Goal: Task Accomplishment & Management: Use online tool/utility

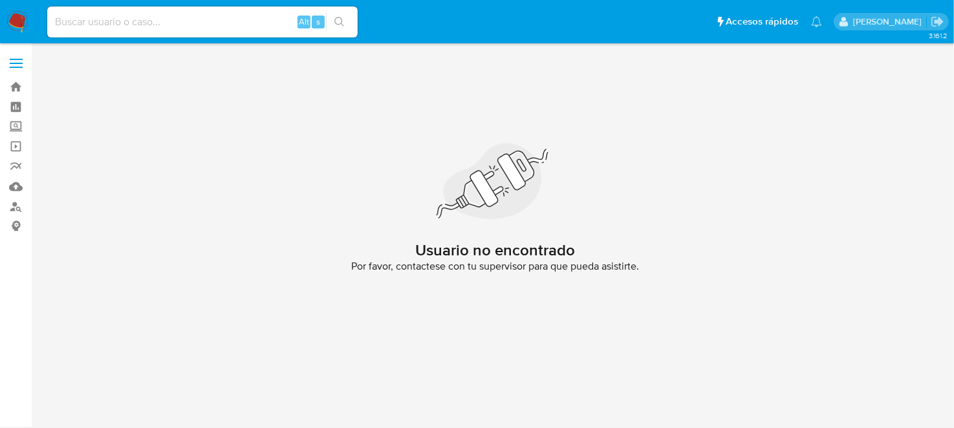
click at [74, 22] on input at bounding box center [202, 22] width 311 height 17
click at [23, 24] on img at bounding box center [17, 22] width 22 height 22
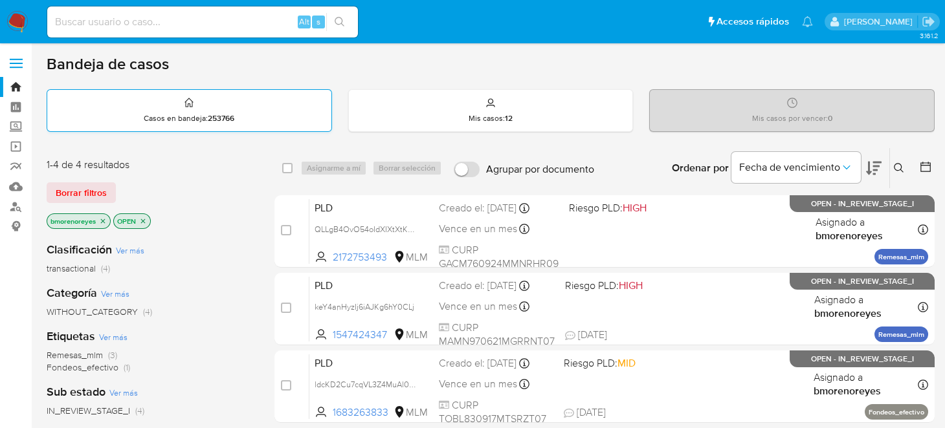
click at [279, 112] on div "Casos en bandeja : 253766" at bounding box center [189, 110] width 284 height 41
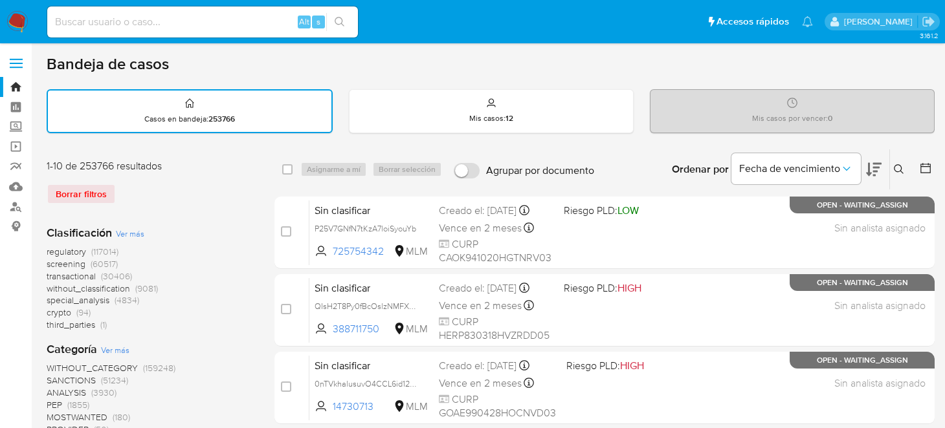
click at [896, 166] on icon at bounding box center [899, 169] width 10 height 10
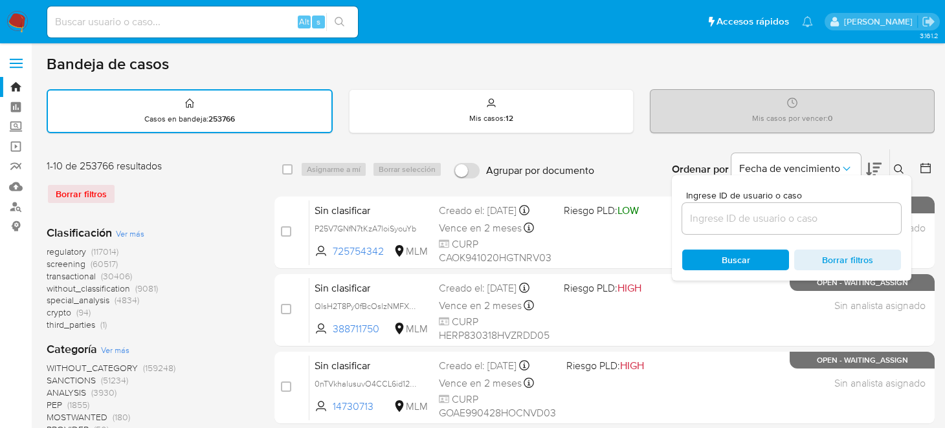
click at [742, 218] on input at bounding box center [791, 218] width 219 height 17
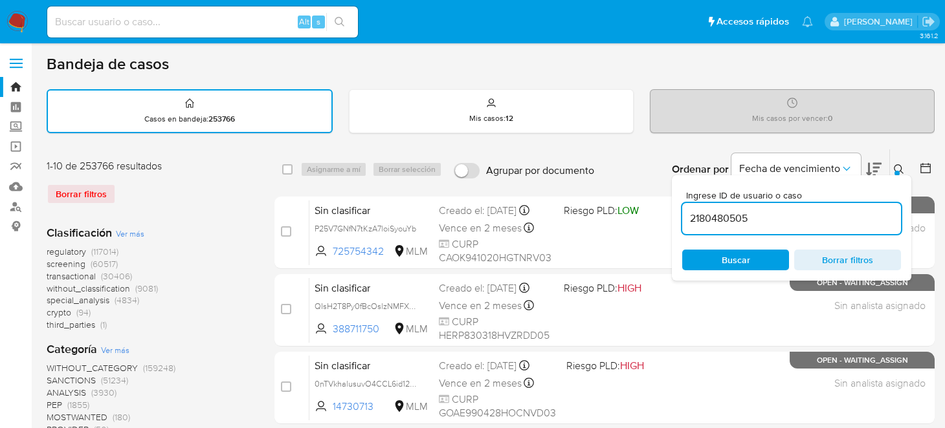
type input "2180480505"
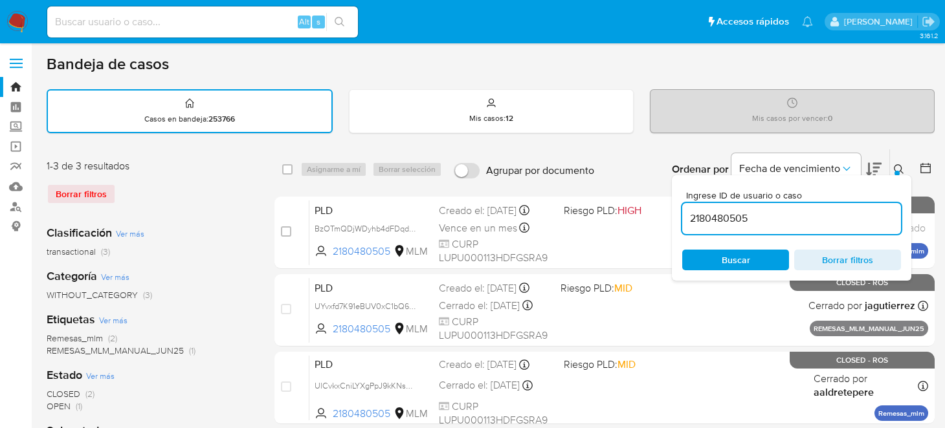
click at [231, 206] on div "1-3 de 3 resultados Borrar filtros" at bounding box center [150, 187] width 207 height 56
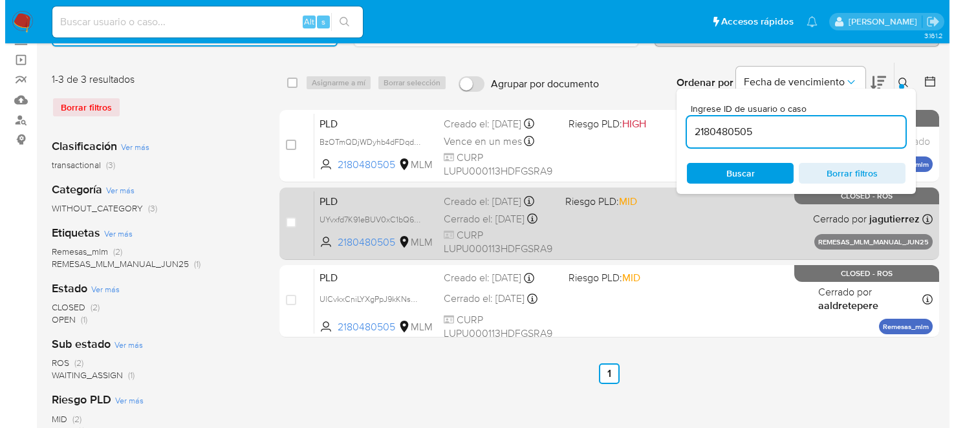
scroll to position [64, 0]
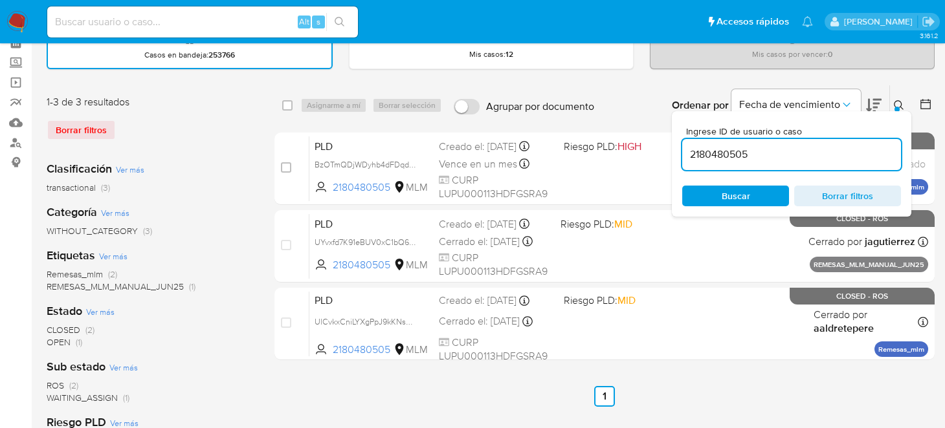
click at [896, 107] on div at bounding box center [896, 109] width 5 height 5
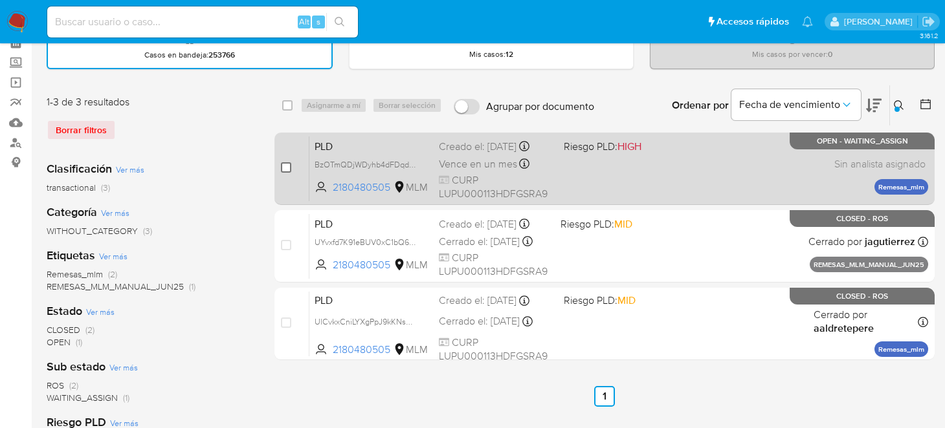
click at [281, 165] on input "checkbox" at bounding box center [286, 167] width 10 height 10
checkbox input "true"
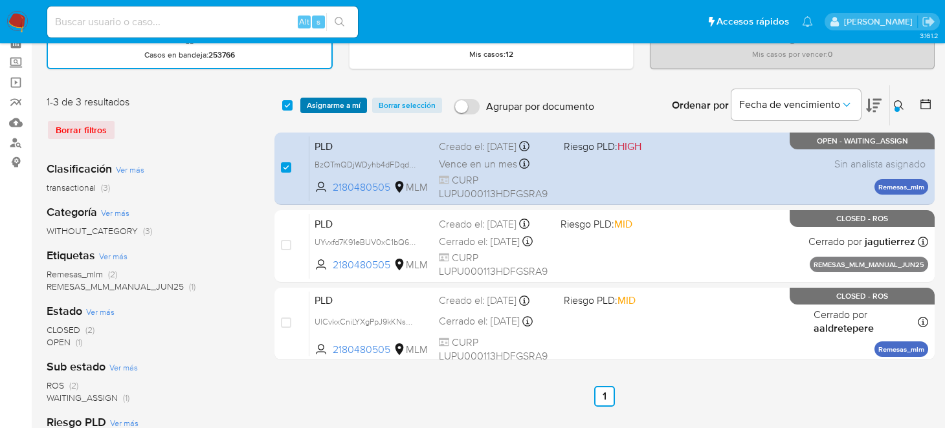
click at [316, 100] on span "Asignarme a mí" at bounding box center [334, 105] width 54 height 13
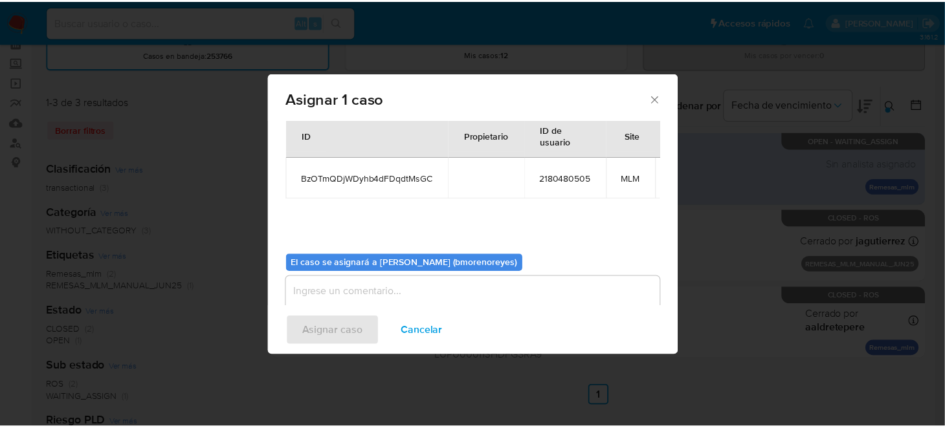
scroll to position [76, 0]
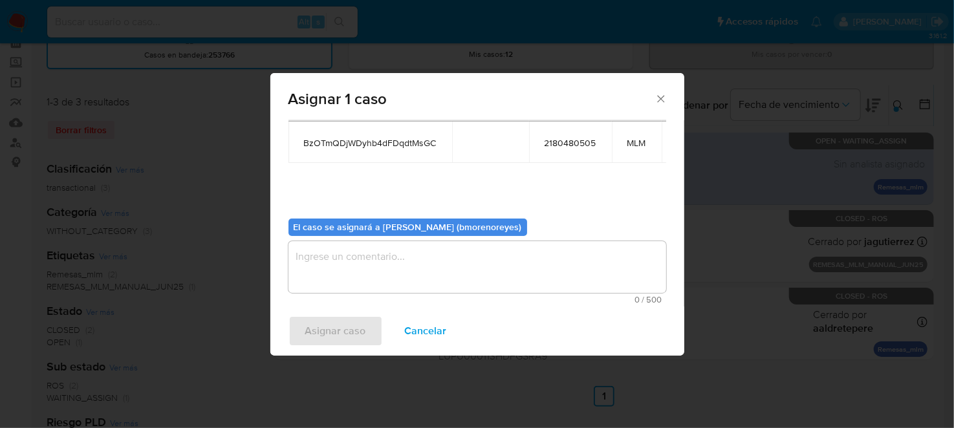
click at [378, 260] on textarea "assign-modal" at bounding box center [478, 267] width 378 height 52
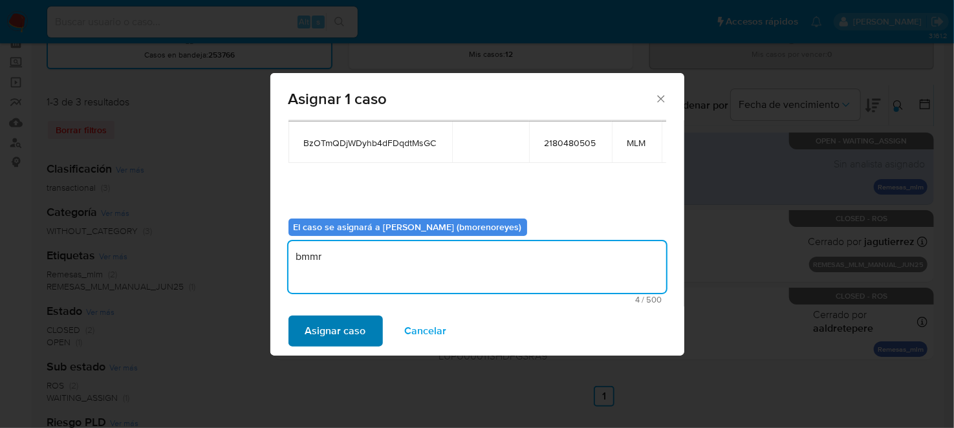
type textarea "bmmr"
click at [344, 326] on span "Asignar caso" at bounding box center [335, 331] width 61 height 28
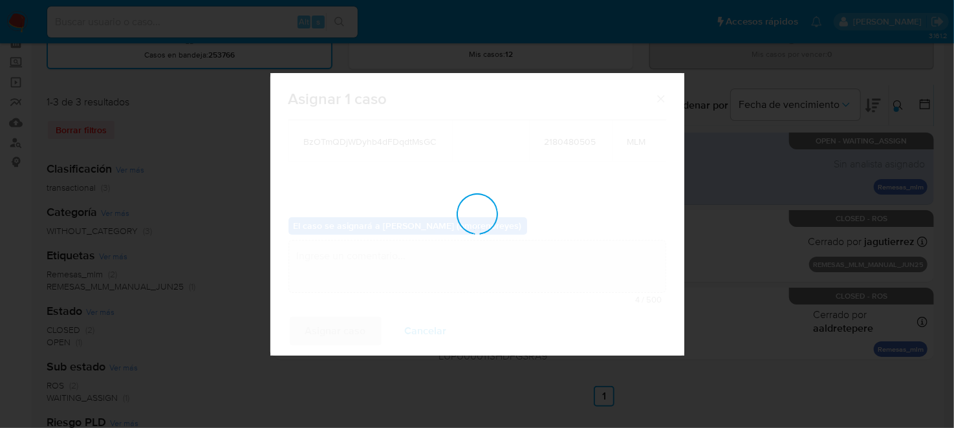
checkbox input "false"
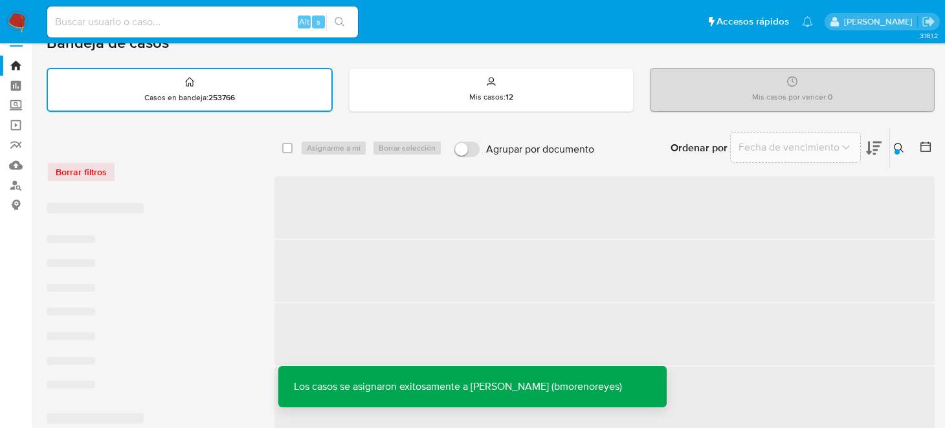
scroll to position [0, 0]
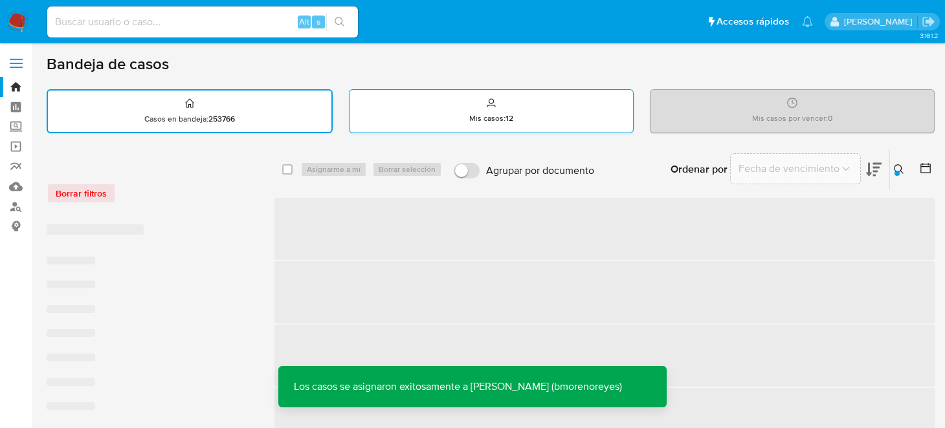
click at [471, 110] on div "Mis casos : 12" at bounding box center [490, 110] width 283 height 41
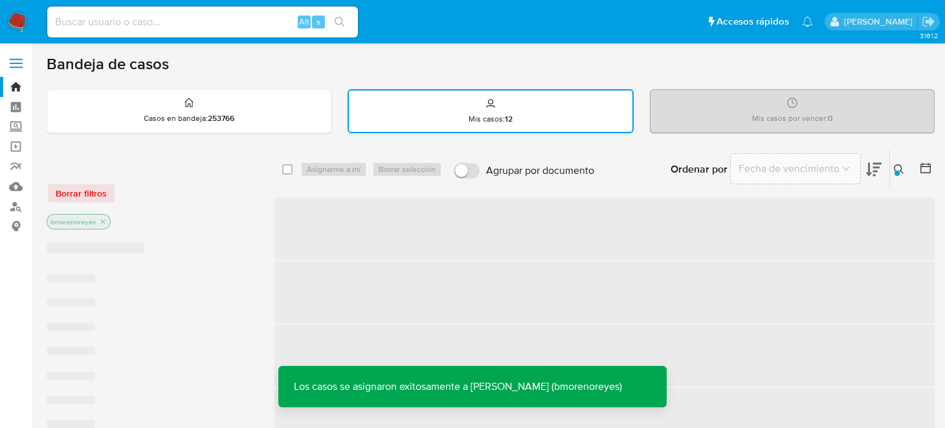
click at [476, 118] on p "Mis casos : 12" at bounding box center [490, 119] width 44 height 10
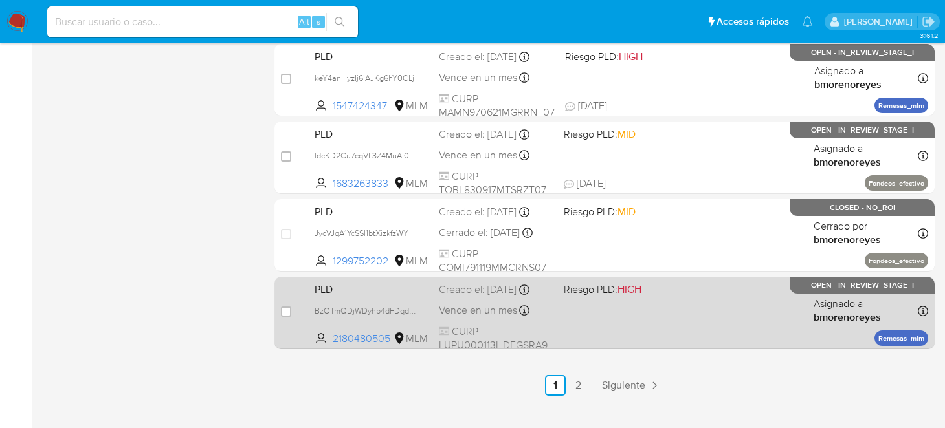
scroll to position [639, 0]
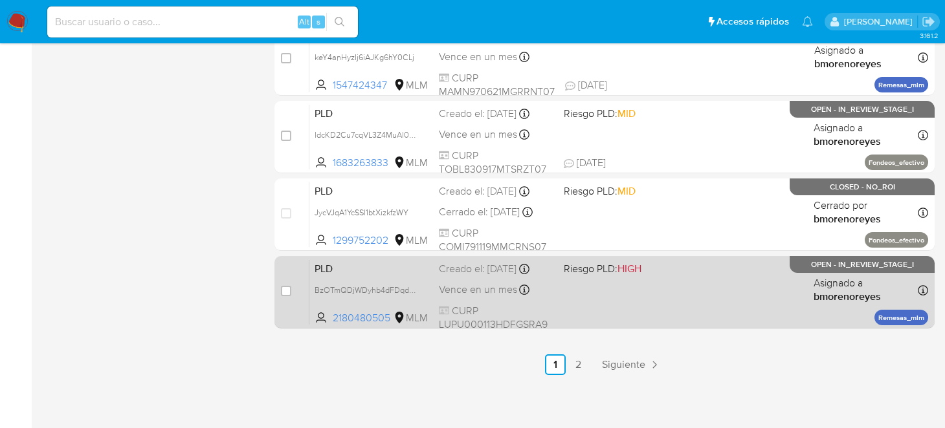
click at [646, 307] on div "PLD BzOTmQDjWDyhb4dFDqdtMsGC 2180480505 MLM Riesgo PLD: HIGH Creado el: 12/09/2…" at bounding box center [618, 291] width 619 height 65
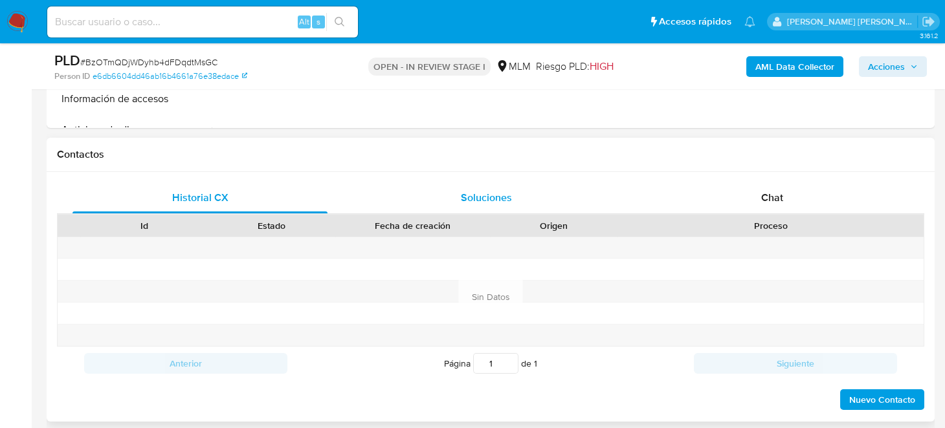
select select "10"
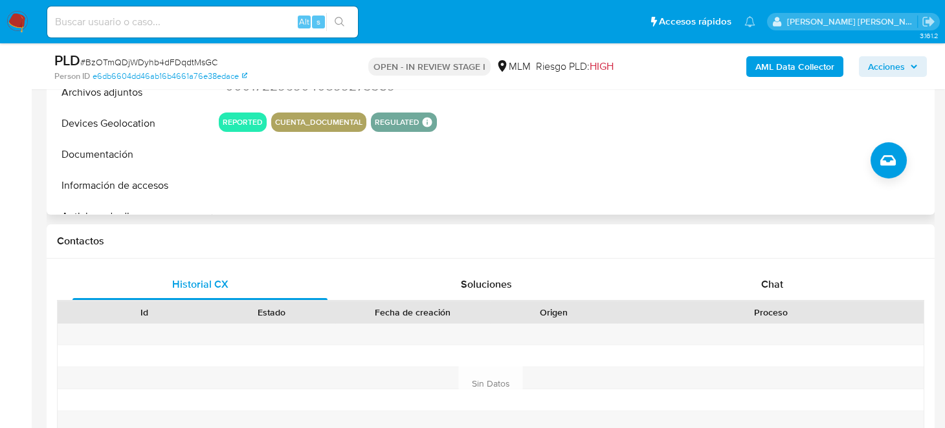
scroll to position [64, 0]
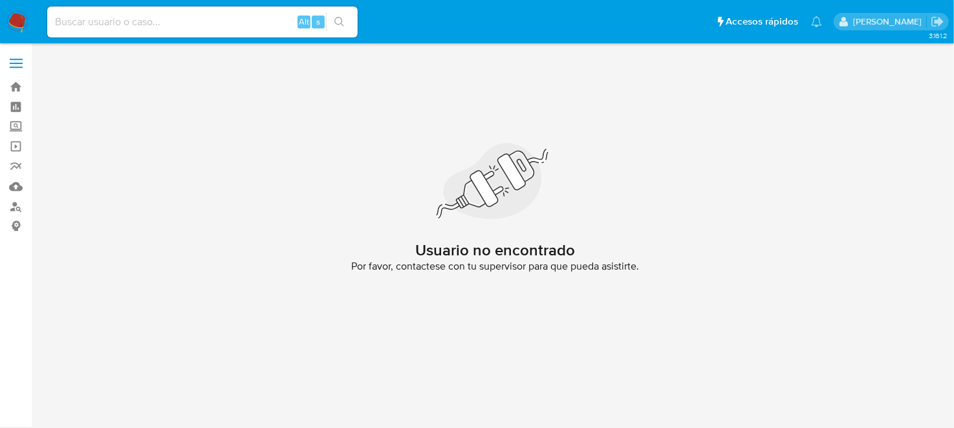
click at [3, 31] on nav "Pausado Ver notificaciones Alt s Accesos rápidos Presiona las siguientes teclas…" at bounding box center [477, 21] width 954 height 43
click at [16, 25] on img at bounding box center [17, 22] width 22 height 22
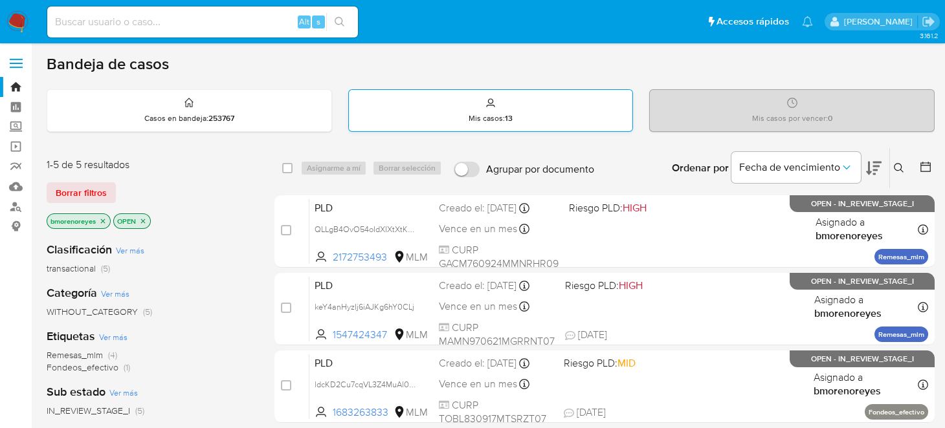
click at [515, 120] on div "Mis casos : 13" at bounding box center [491, 110] width 284 height 41
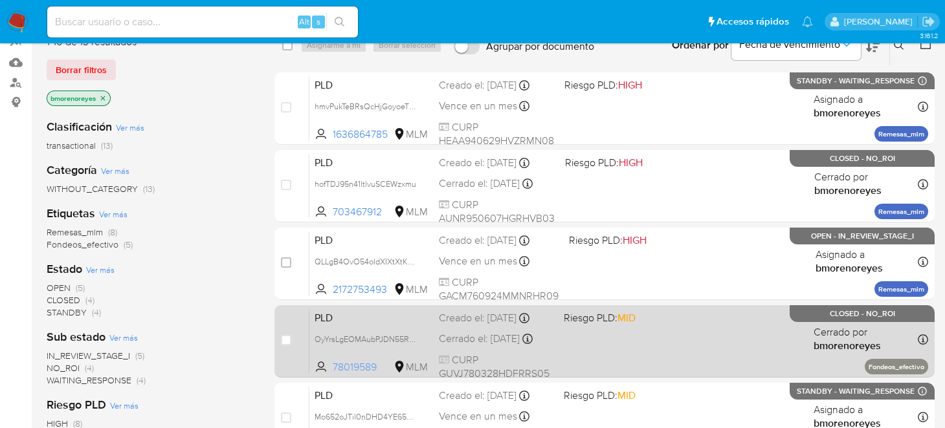
scroll to position [122, 0]
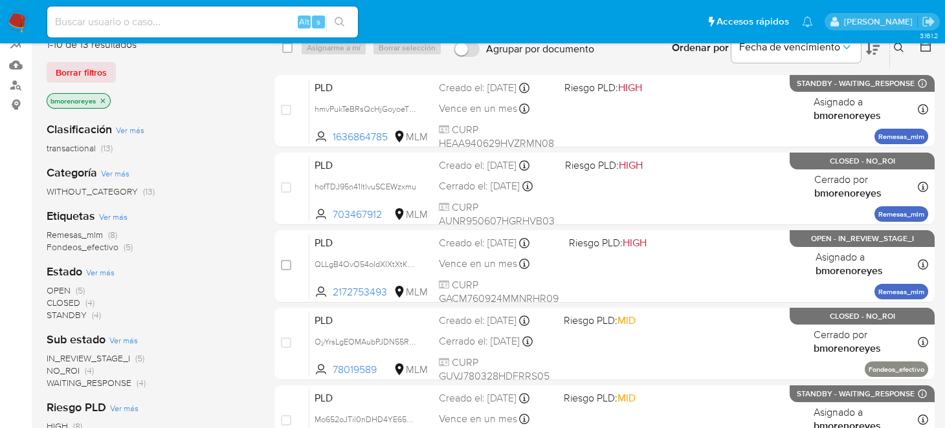
click at [63, 291] on span "OPEN" at bounding box center [59, 290] width 24 height 13
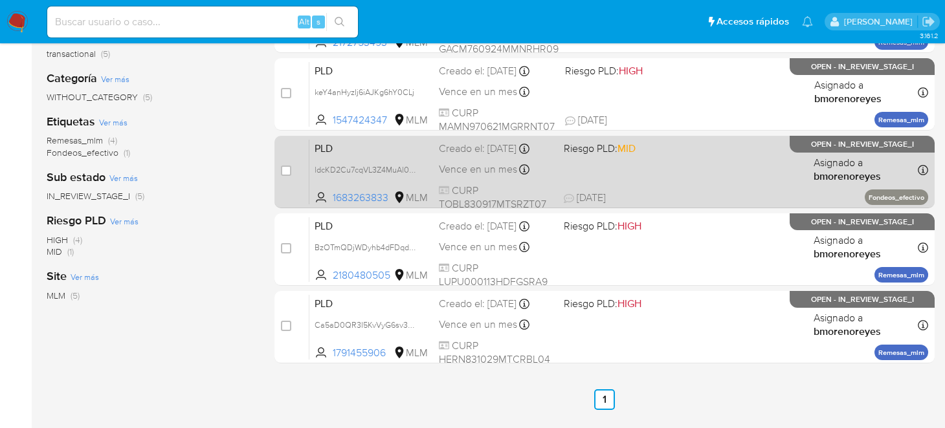
scroll to position [251, 0]
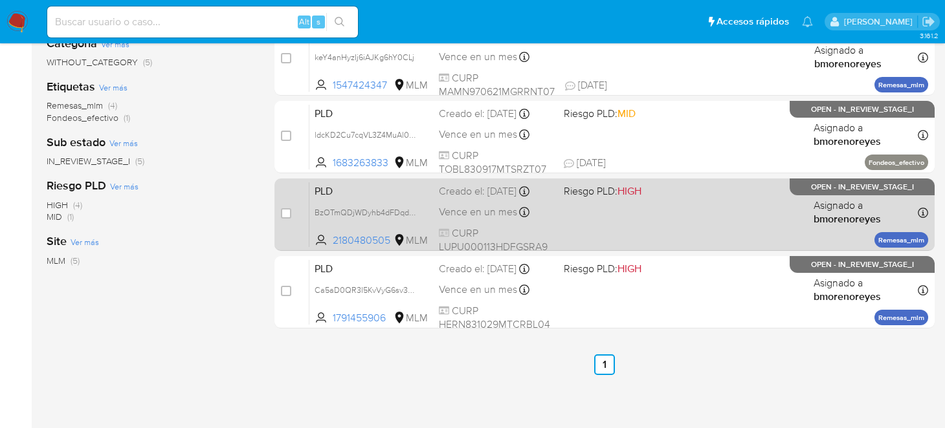
click at [625, 236] on div "PLD BzOTmQDjWDyhb4dFDqdtMsGC 2180480505 MLM Riesgo PLD: HIGH Creado el: 12/09/2…" at bounding box center [618, 214] width 619 height 65
click at [668, 204] on div "PLD BzOTmQDjWDyhb4dFDqdtMsGC 2180480505 MLM Riesgo PLD: HIGH Creado el: 12/09/2…" at bounding box center [618, 214] width 619 height 65
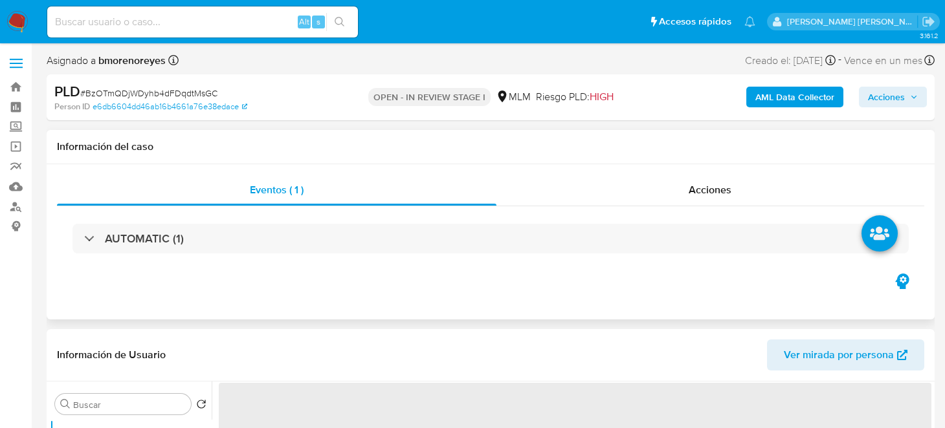
select select "10"
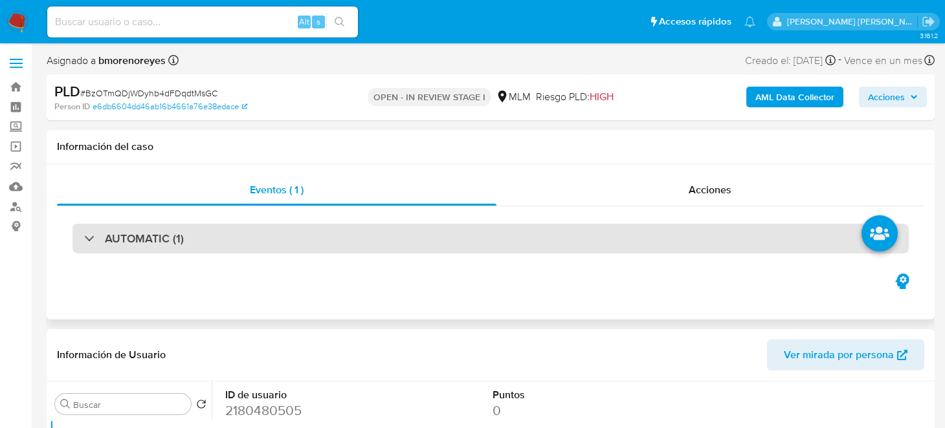
click at [170, 244] on h3 "AUTOMATIC (1)" at bounding box center [144, 239] width 79 height 14
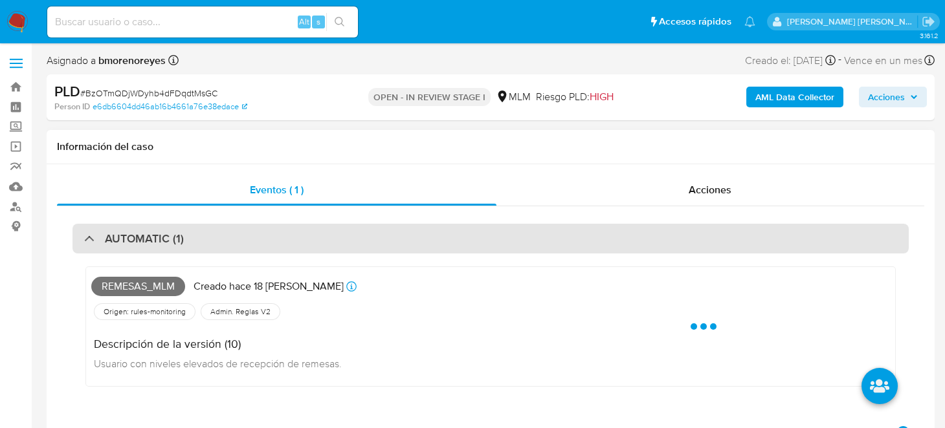
click at [171, 245] on h3 "AUTOMATIC (1)" at bounding box center [144, 239] width 79 height 14
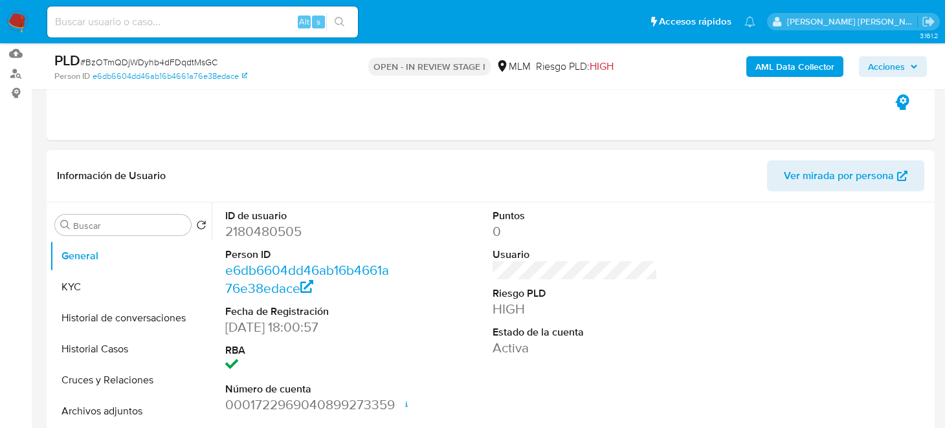
scroll to position [129, 0]
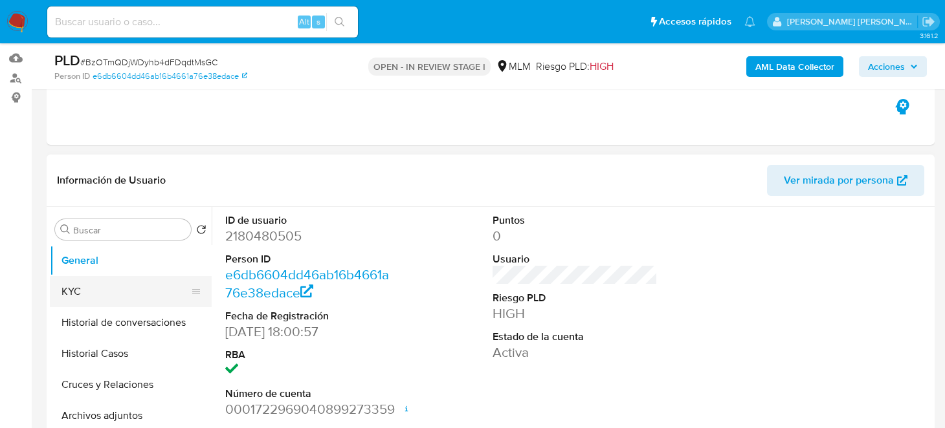
click at [87, 285] on button "KYC" at bounding box center [125, 291] width 151 height 31
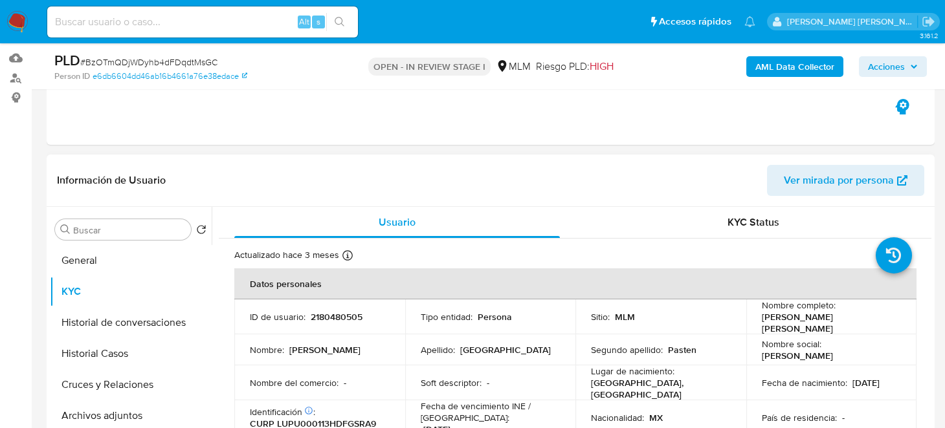
scroll to position [64, 0]
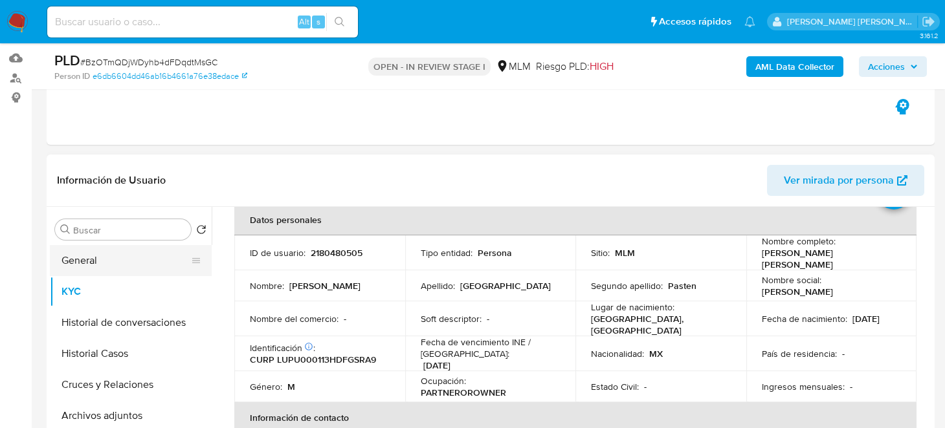
click at [94, 256] on button "General" at bounding box center [125, 260] width 151 height 31
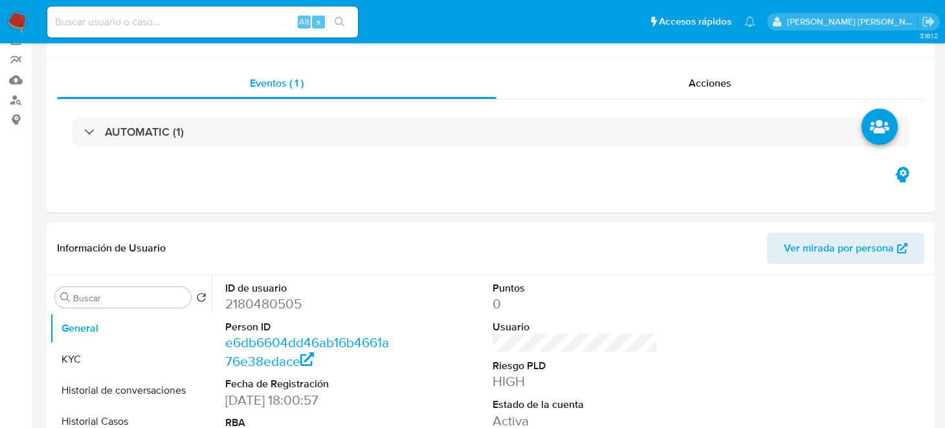
scroll to position [0, 0]
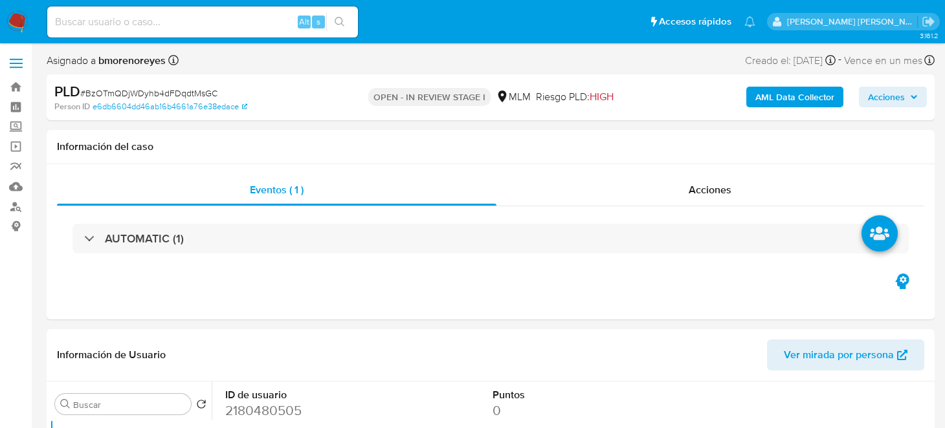
click at [8, 18] on img at bounding box center [17, 22] width 22 height 22
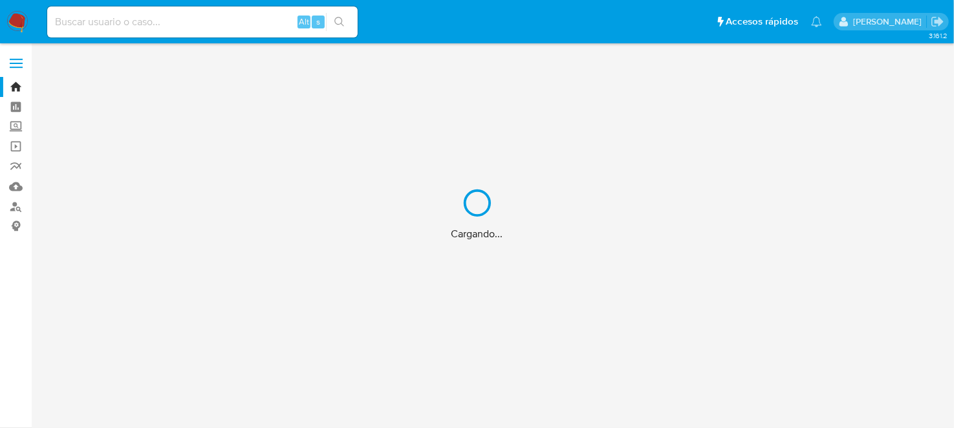
click at [18, 189] on div "Cargando..." at bounding box center [477, 214] width 954 height 428
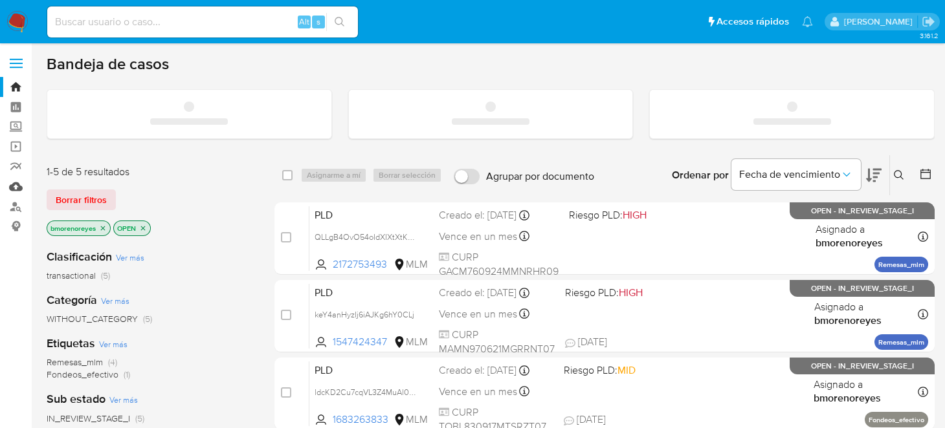
click at [12, 187] on link "Mulan" at bounding box center [77, 187] width 154 height 20
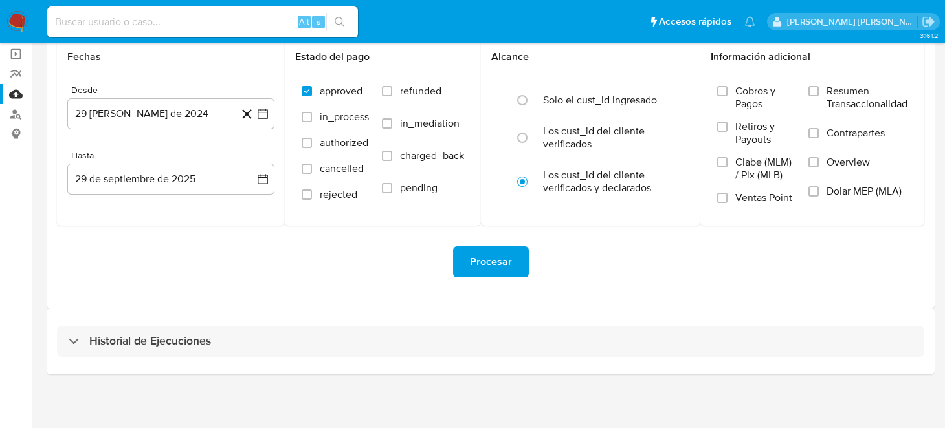
scroll to position [93, 0]
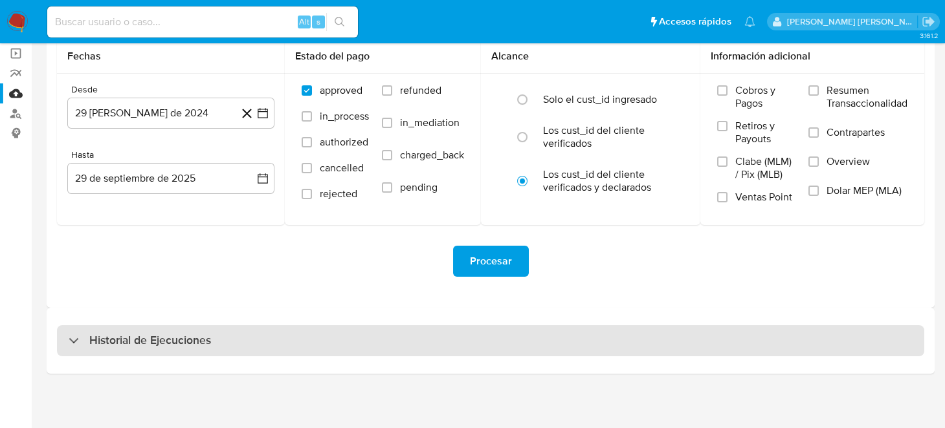
click at [98, 344] on h3 "Historial de Ejecuciones" at bounding box center [150, 341] width 122 height 16
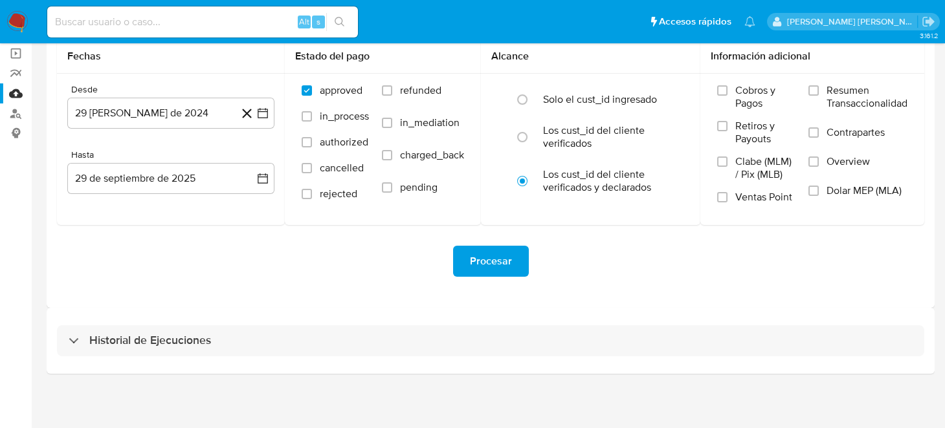
select select "10"
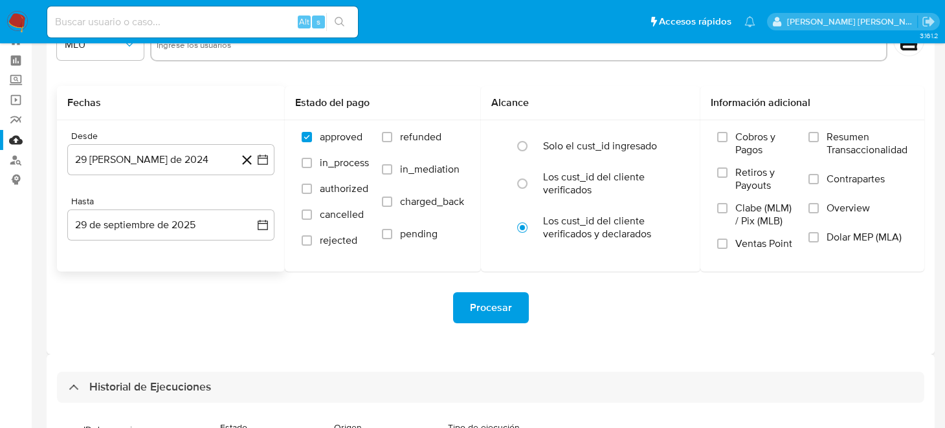
scroll to position [0, 0]
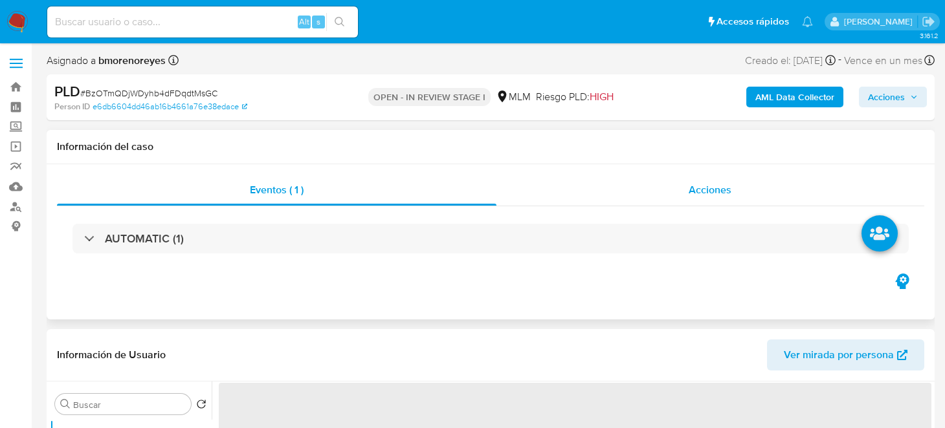
click at [702, 186] on span "Acciones" at bounding box center [709, 189] width 43 height 15
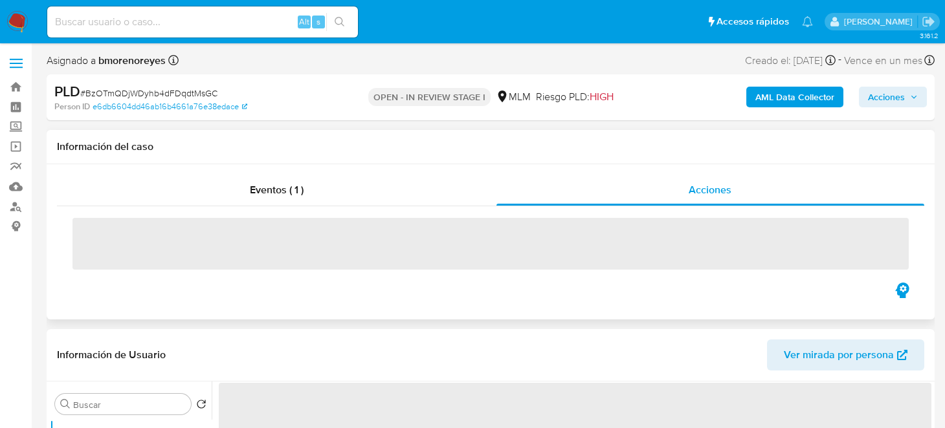
select select "10"
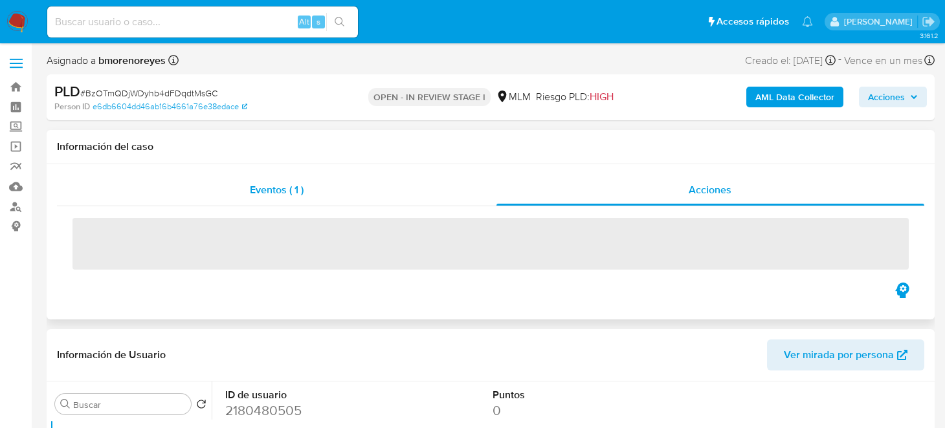
click at [318, 197] on div "Eventos ( 1 )" at bounding box center [276, 190] width 439 height 31
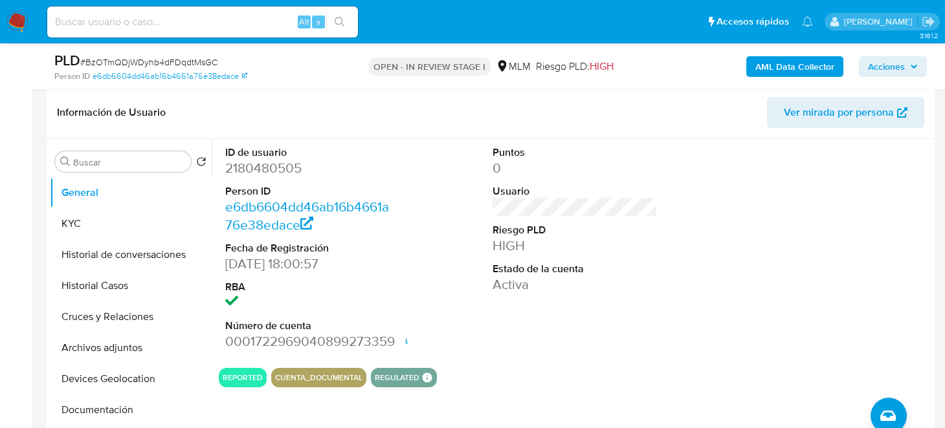
scroll to position [194, 0]
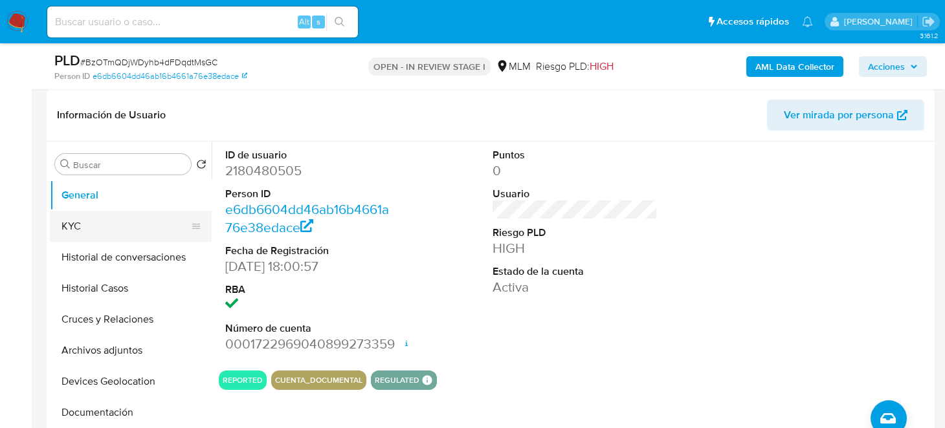
click at [120, 217] on button "KYC" at bounding box center [125, 226] width 151 height 31
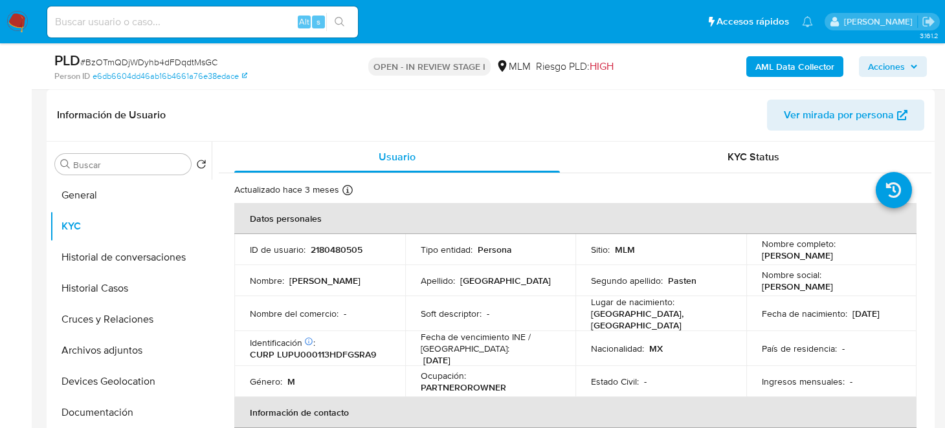
drag, startPoint x: 753, startPoint y: 254, endPoint x: 842, endPoint y: 254, distance: 89.3
click at [842, 254] on td "Nombre completo : Uriel Lugo Pasten" at bounding box center [831, 249] width 171 height 31
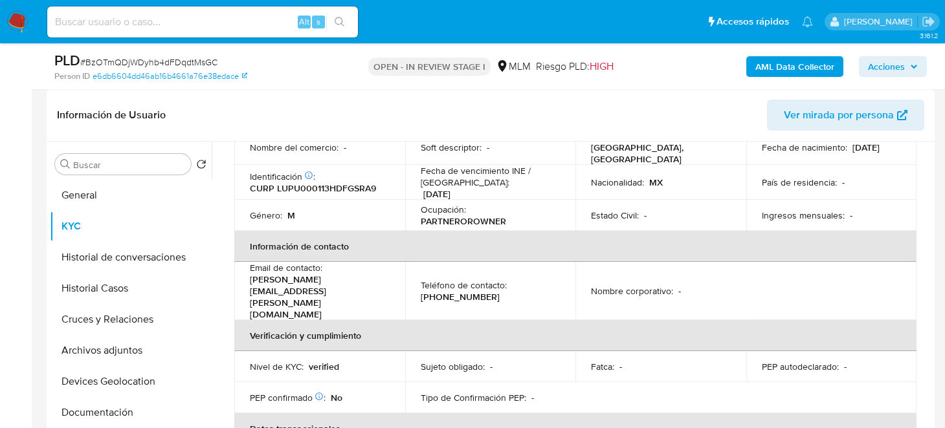
scroll to position [259, 0]
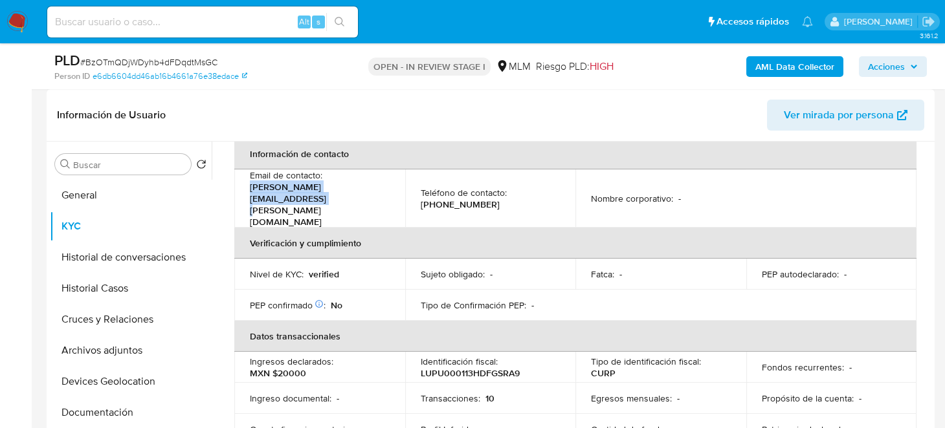
drag, startPoint x: 379, startPoint y: 187, endPoint x: 235, endPoint y: 190, distance: 144.3
click at [235, 190] on td "Email de contacto : milton.martinez.ort@gmail.com" at bounding box center [319, 199] width 171 height 58
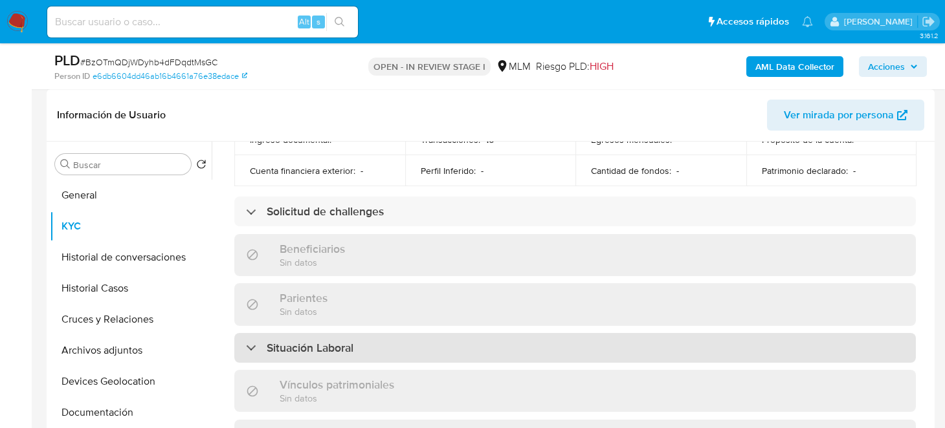
click at [327, 341] on h3 "Situación Laboral" at bounding box center [310, 348] width 87 height 14
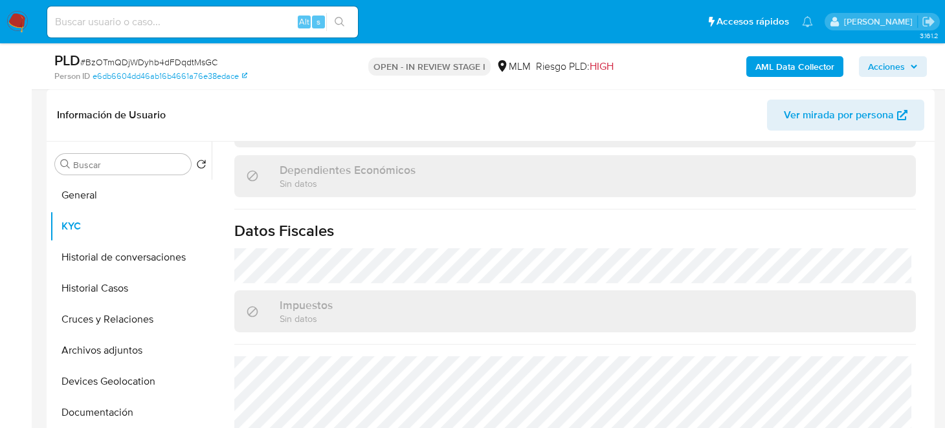
scroll to position [991, 0]
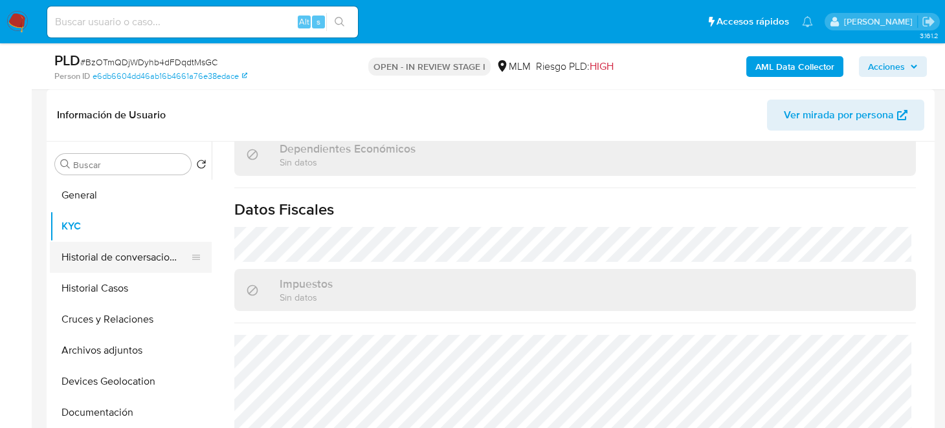
drag, startPoint x: 80, startPoint y: 254, endPoint x: 107, endPoint y: 259, distance: 27.8
click at [80, 254] on button "Historial de conversaciones" at bounding box center [125, 257] width 151 height 31
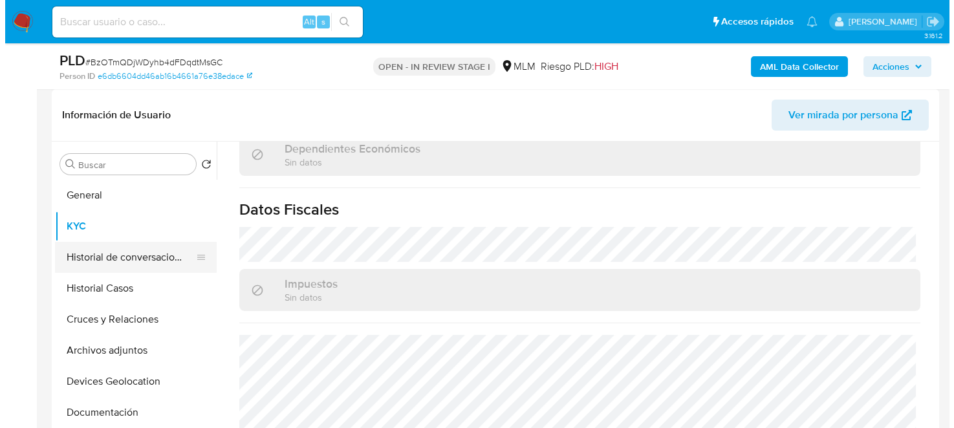
scroll to position [0, 0]
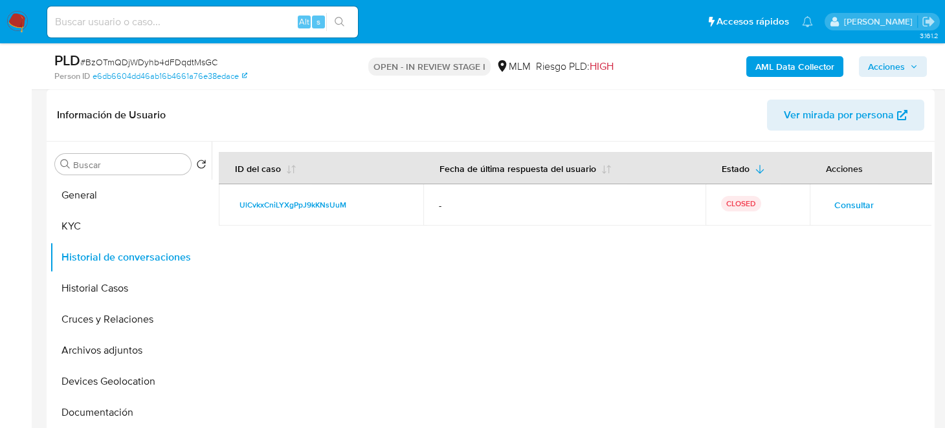
click at [838, 207] on span "Consultar" at bounding box center [853, 205] width 39 height 18
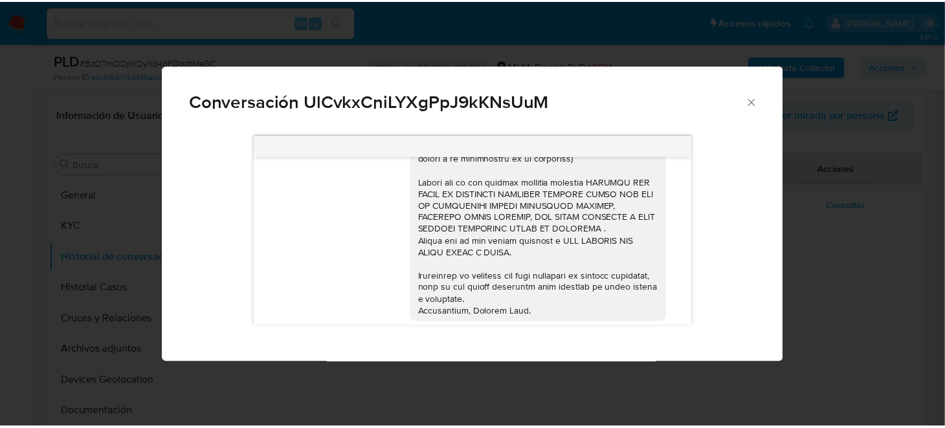
scroll to position [234, 0]
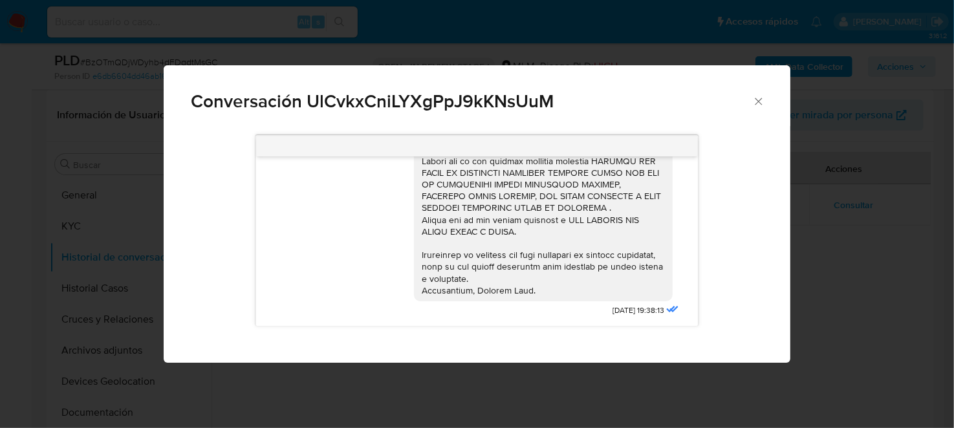
click at [824, 261] on div "Conversación UlCvkxCniLYXgPpJ9kKNsUuM 28/05/2025 19:38:13" at bounding box center [477, 214] width 954 height 428
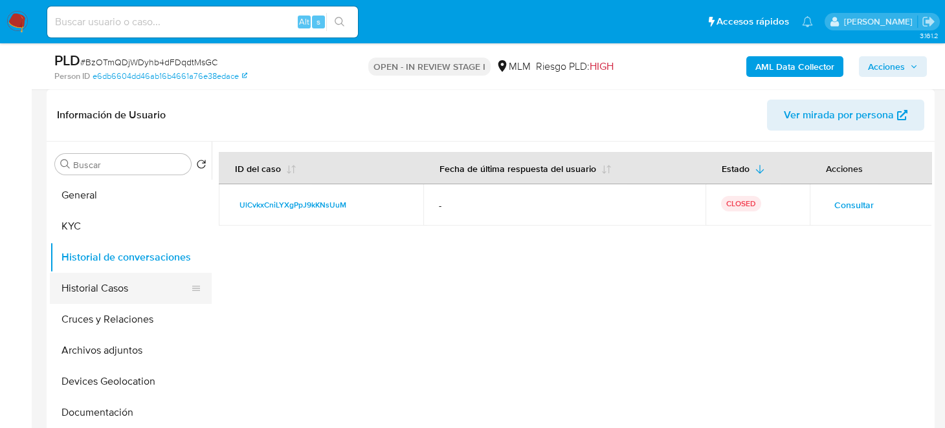
click at [119, 283] on button "Historial Casos" at bounding box center [125, 288] width 151 height 31
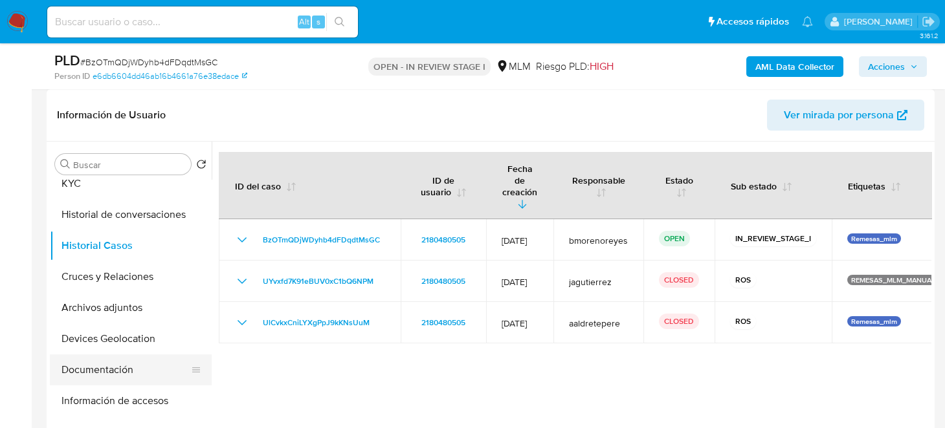
scroll to position [64, 0]
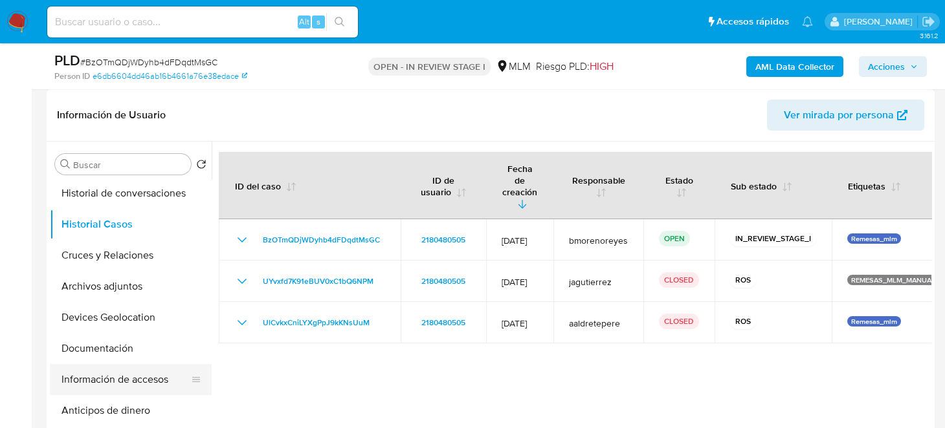
click at [115, 366] on button "Información de accesos" at bounding box center [125, 379] width 151 height 31
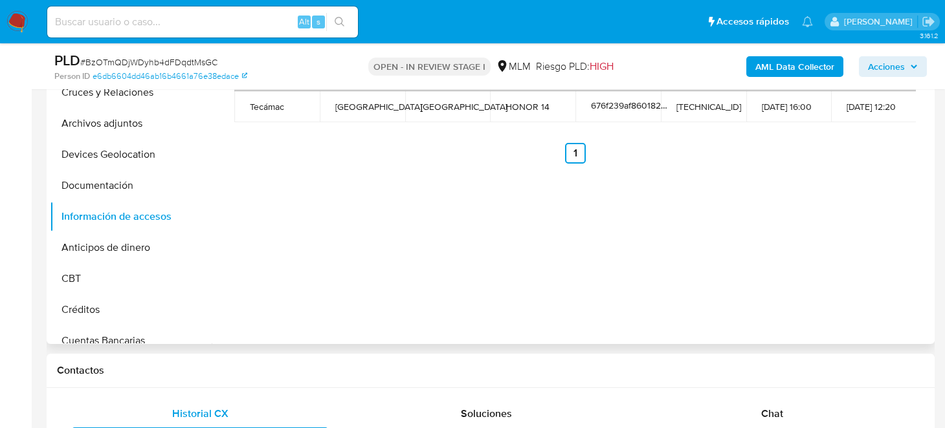
scroll to position [91, 0]
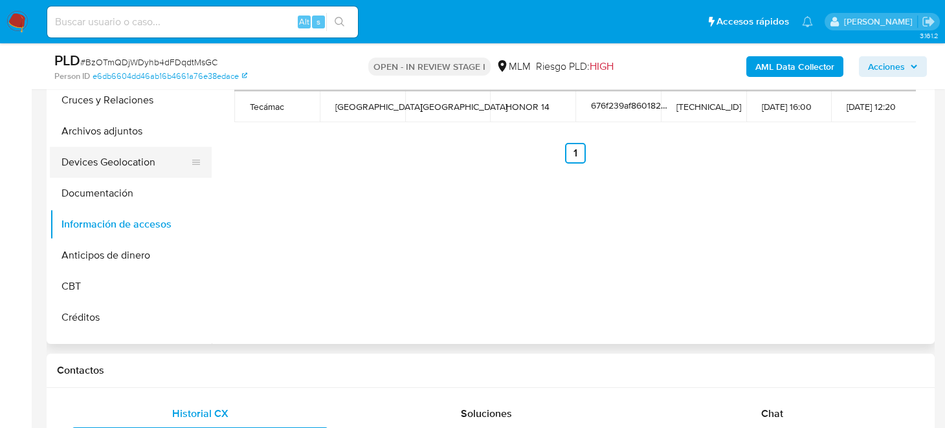
click at [123, 155] on button "Devices Geolocation" at bounding box center [125, 162] width 151 height 31
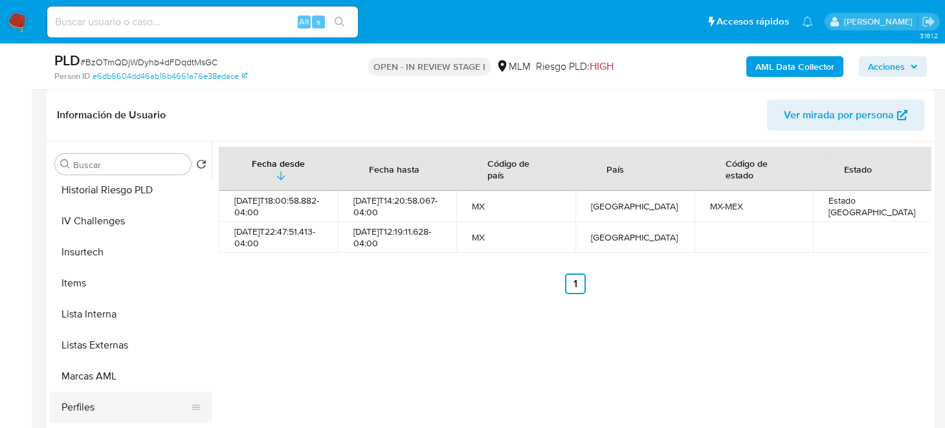
scroll to position [608, 0]
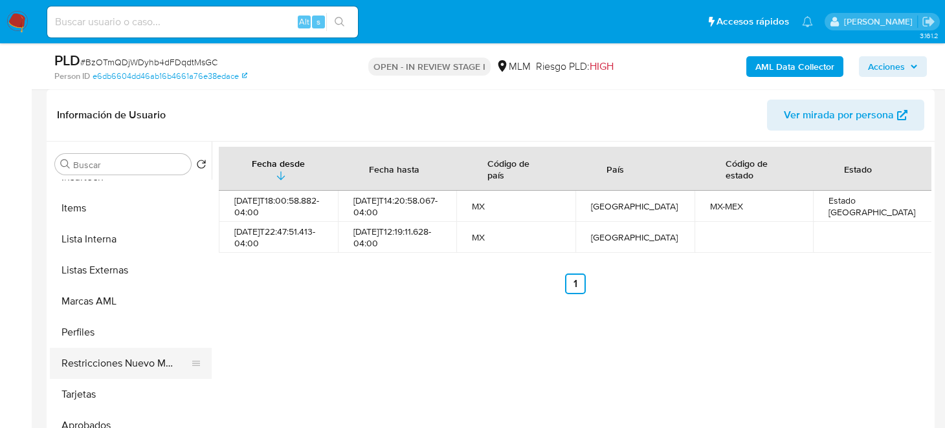
click at [136, 364] on button "Restricciones Nuevo Mundo" at bounding box center [125, 363] width 151 height 31
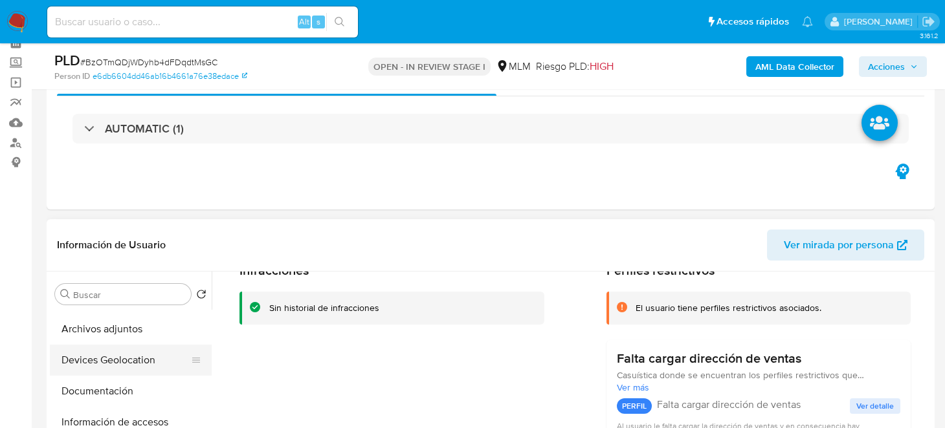
scroll to position [129, 0]
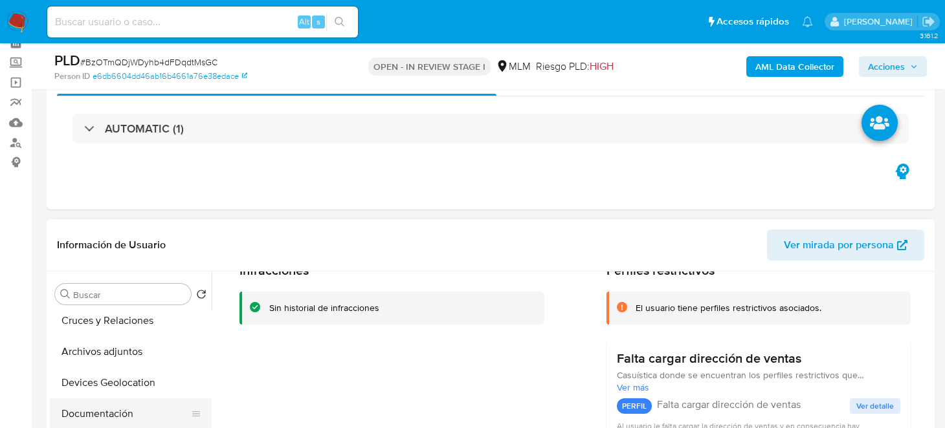
click at [123, 411] on button "Documentación" at bounding box center [125, 414] width 151 height 31
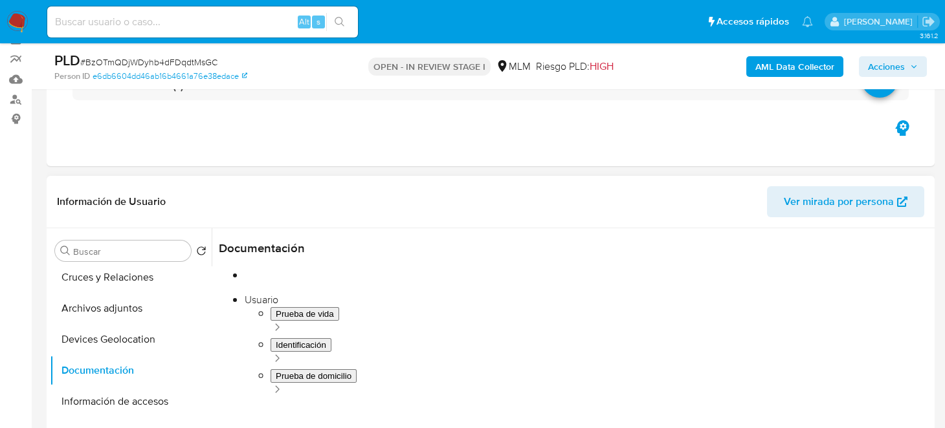
scroll to position [194, 0]
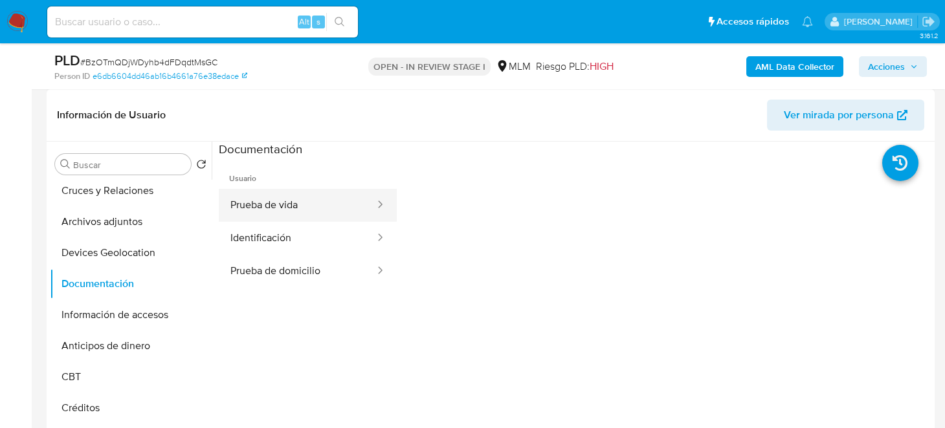
click at [298, 208] on button "Prueba de vida" at bounding box center [297, 205] width 157 height 33
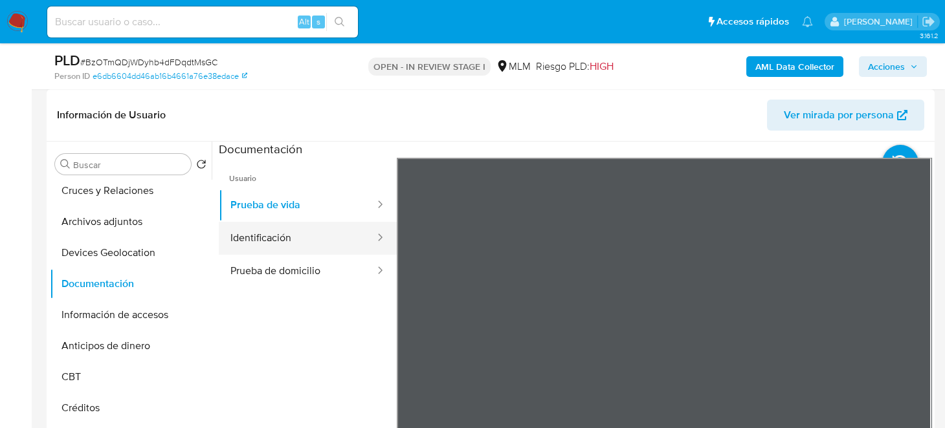
click at [294, 245] on button "Identificación" at bounding box center [297, 238] width 157 height 33
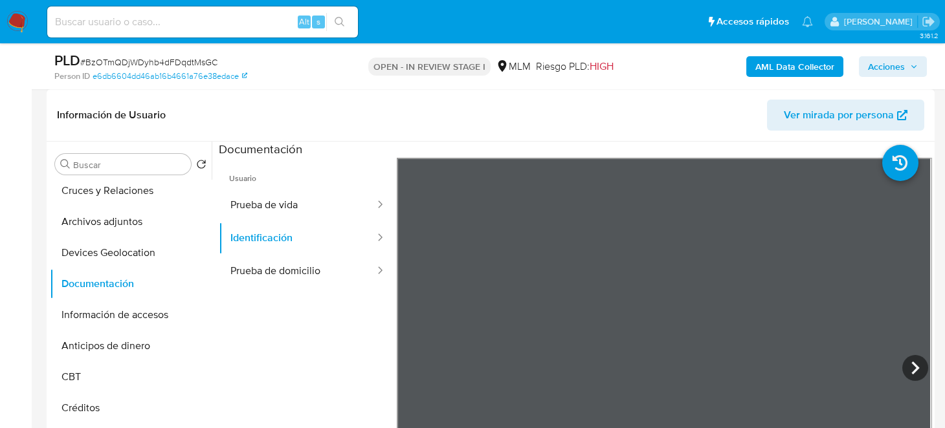
click at [219, 222] on button "Identificación" at bounding box center [297, 238] width 157 height 33
click at [284, 262] on button "Prueba de domicilio" at bounding box center [297, 271] width 157 height 33
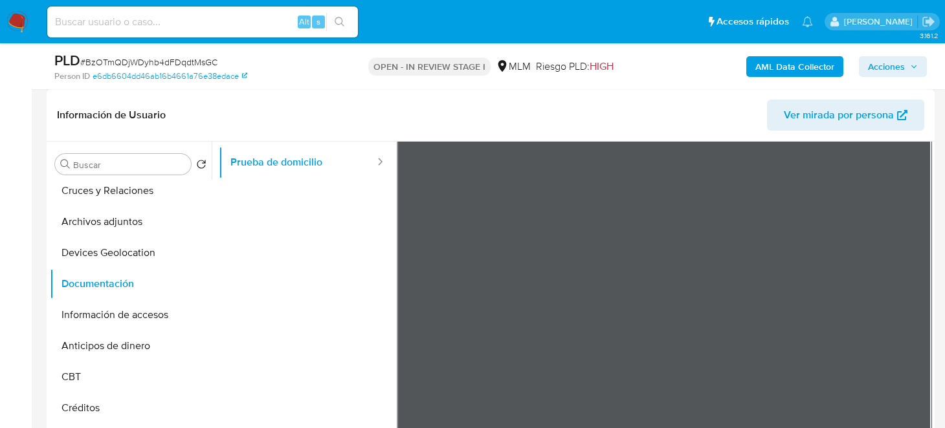
scroll to position [109, 0]
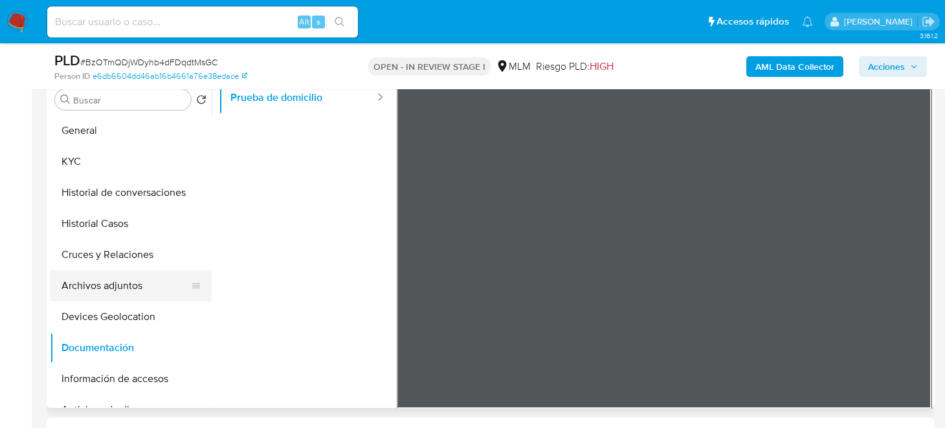
scroll to position [129, 0]
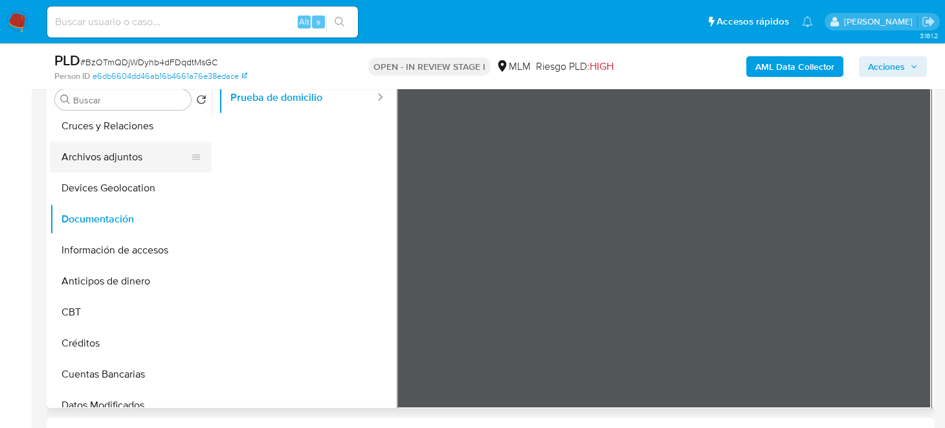
click at [124, 157] on button "Archivos adjuntos" at bounding box center [125, 157] width 151 height 31
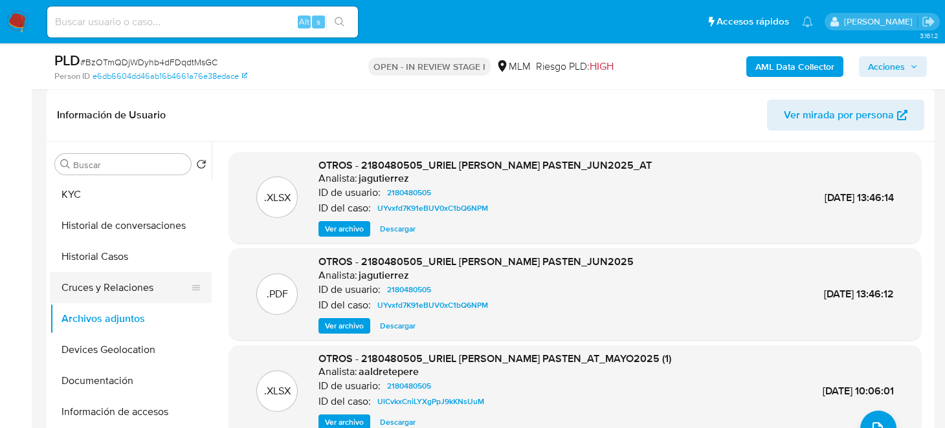
scroll to position [0, 0]
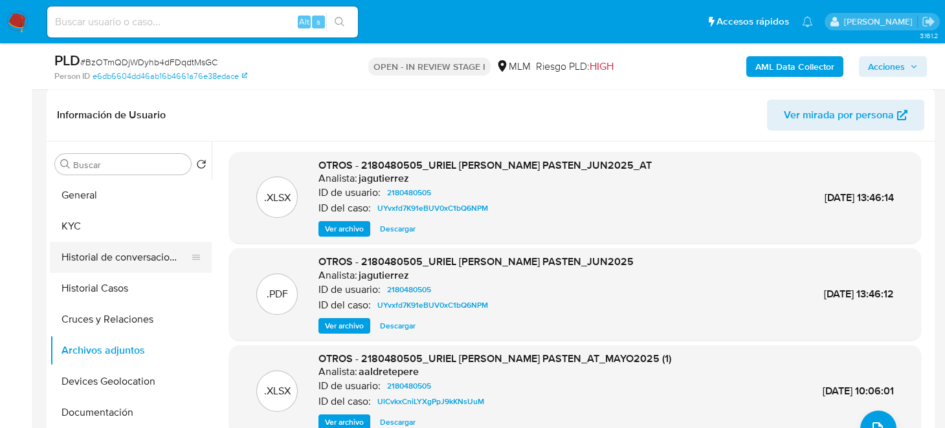
click at [133, 259] on button "Historial de conversaciones" at bounding box center [125, 257] width 151 height 31
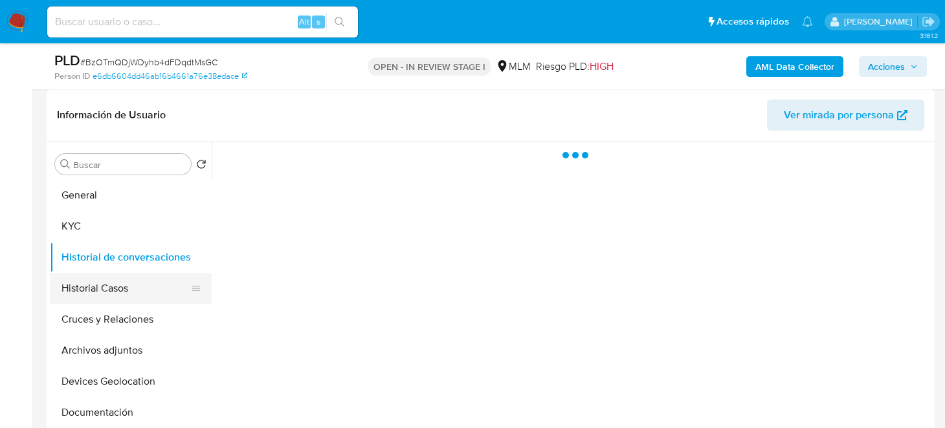
click at [115, 285] on button "Historial Casos" at bounding box center [125, 288] width 151 height 31
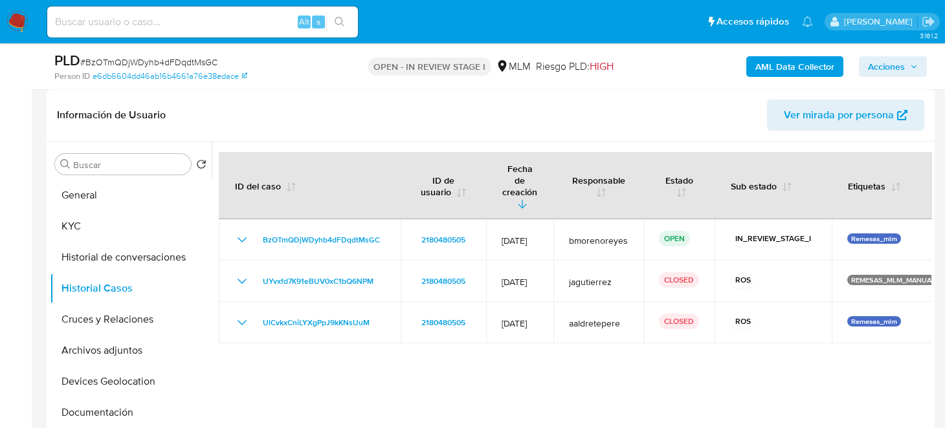
click at [760, 379] on div at bounding box center [572, 307] width 720 height 331
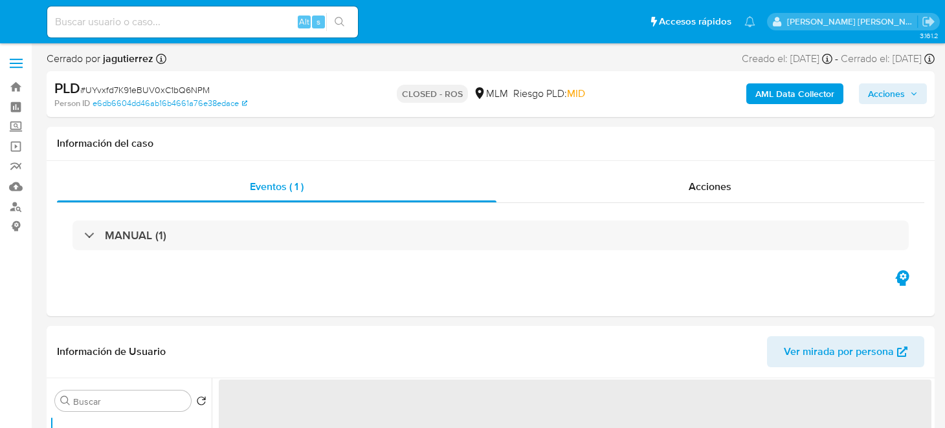
select select "10"
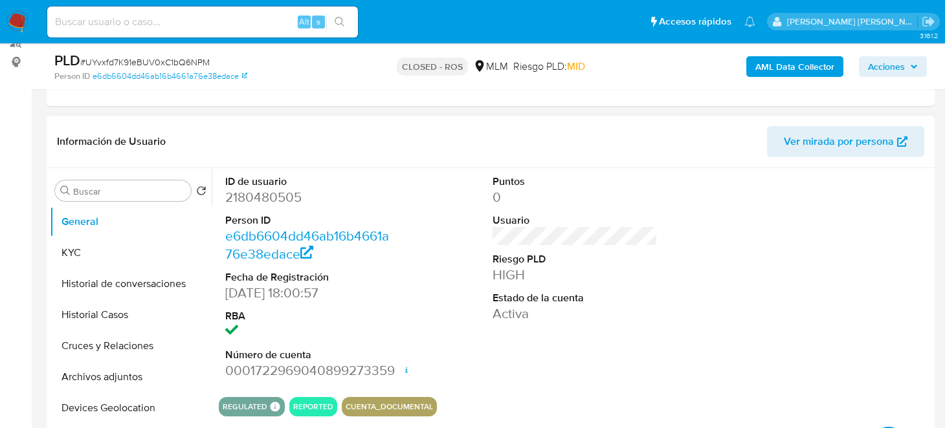
scroll to position [259, 0]
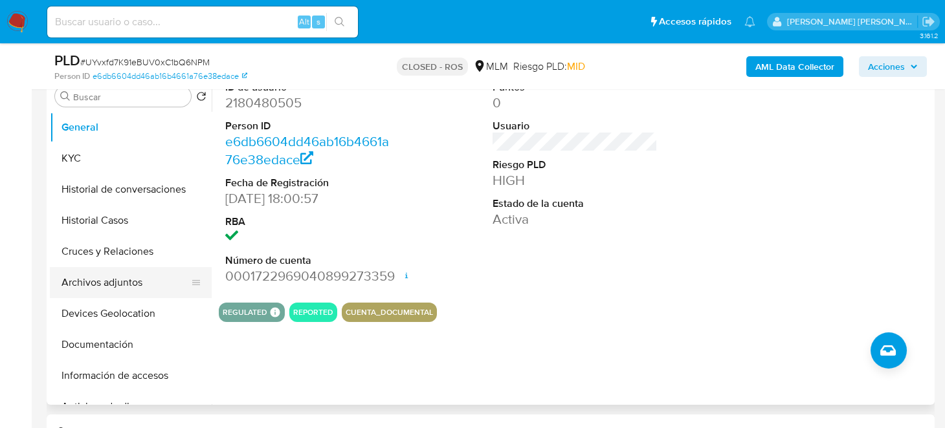
click at [100, 279] on button "Archivos adjuntos" at bounding box center [125, 282] width 151 height 31
